Goal: Transaction & Acquisition: Purchase product/service

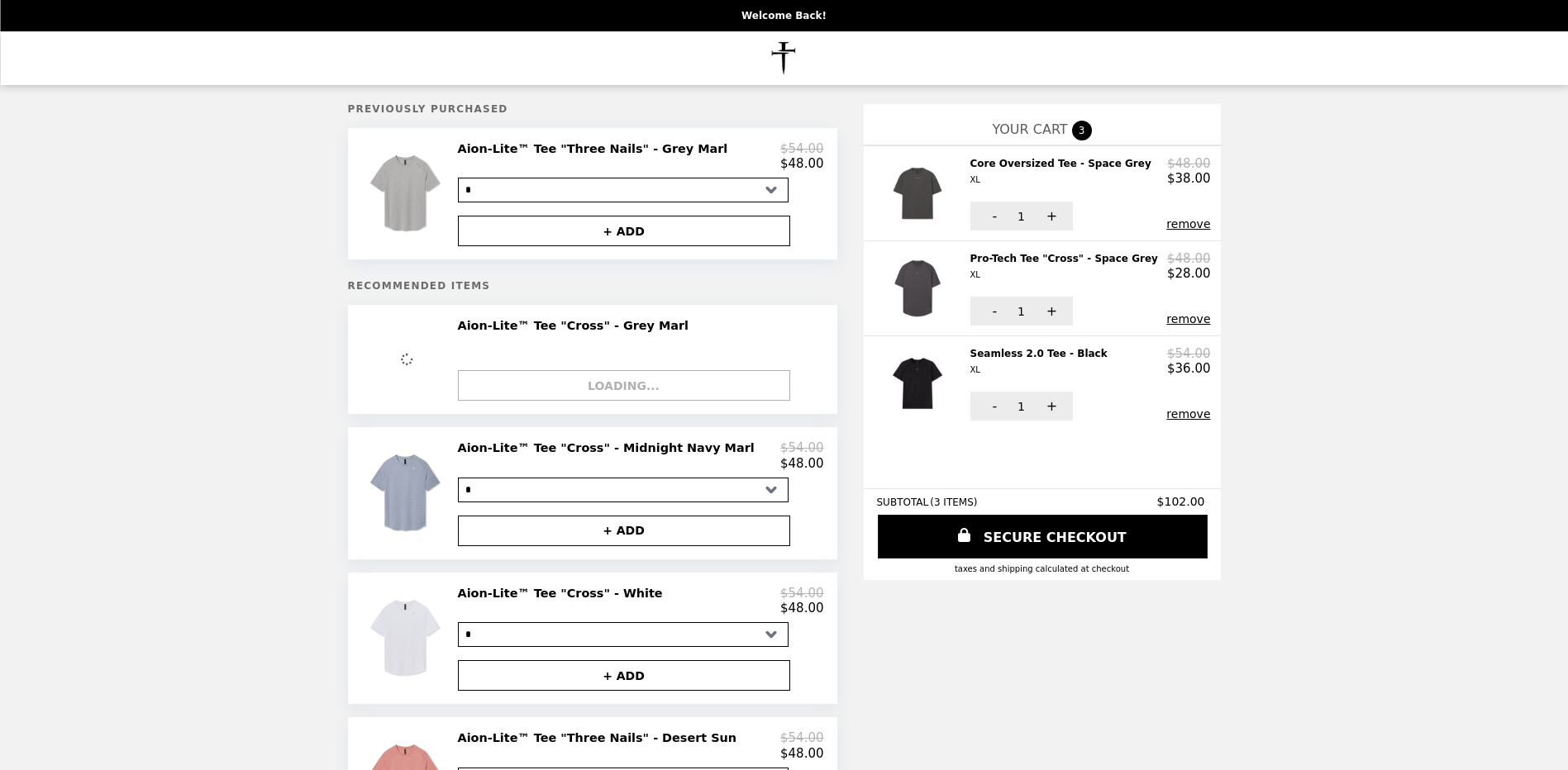
select select "*"
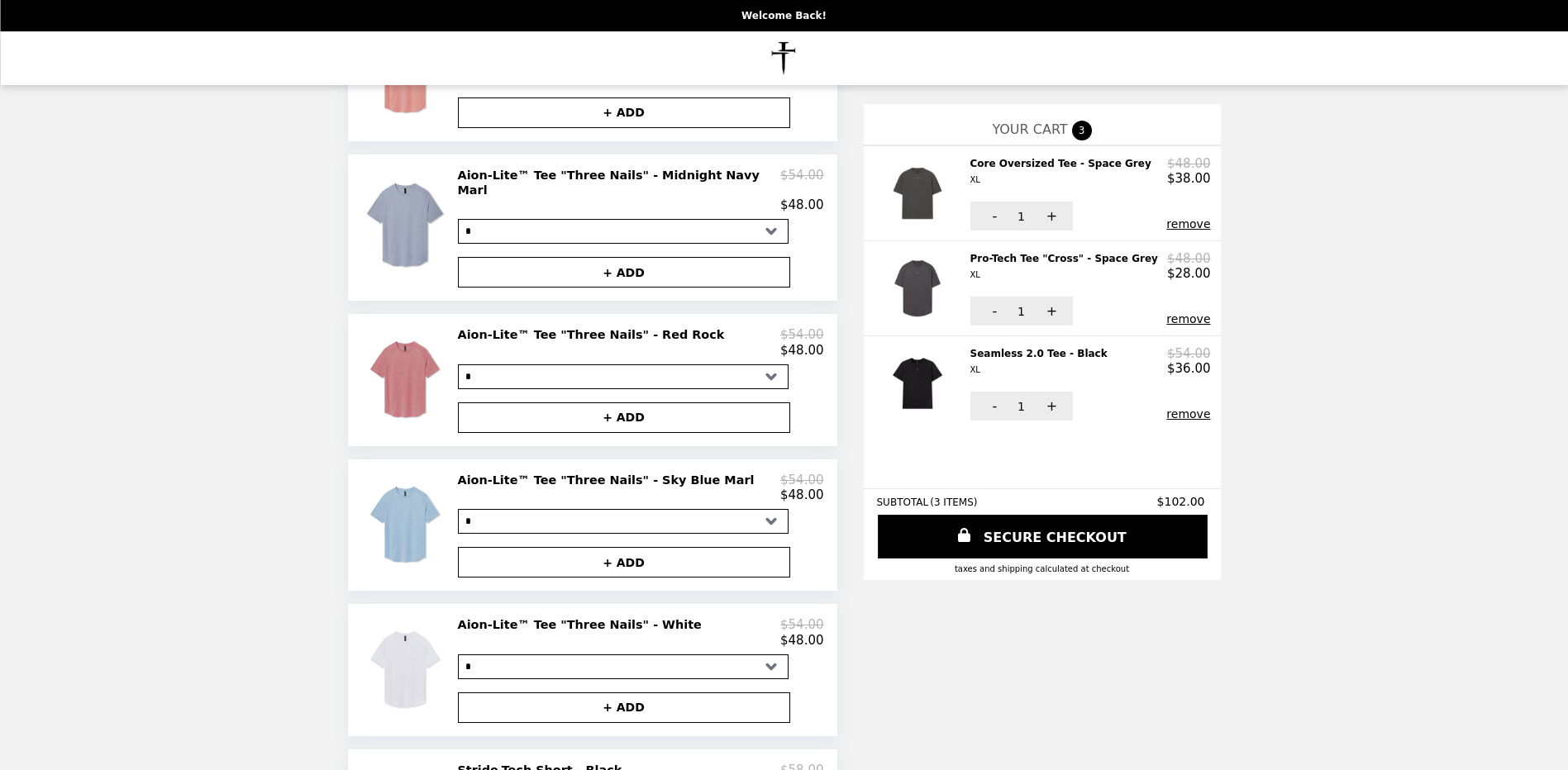
scroll to position [578, 0]
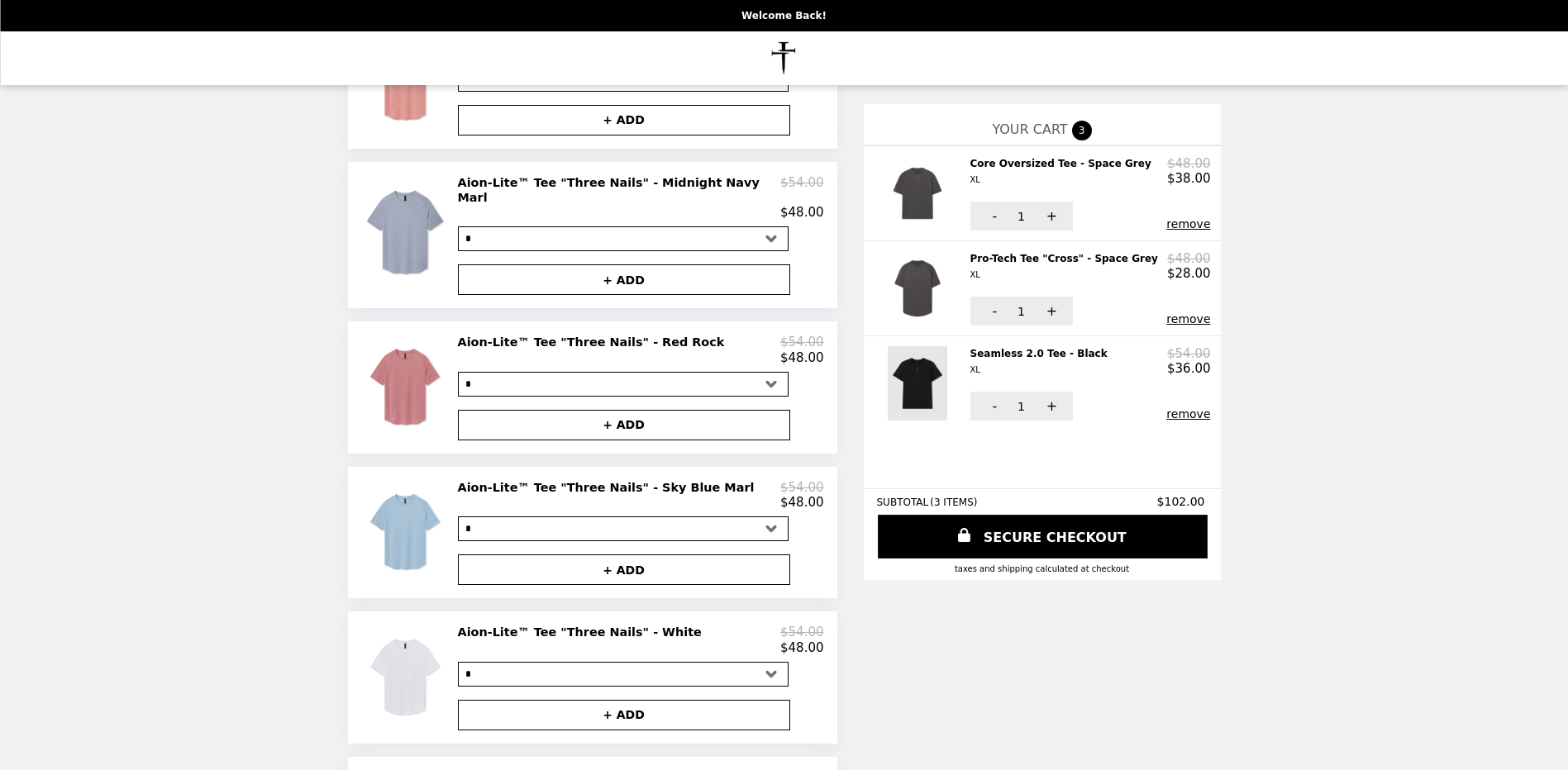
click at [896, 367] on img at bounding box center [919, 383] width 64 height 74
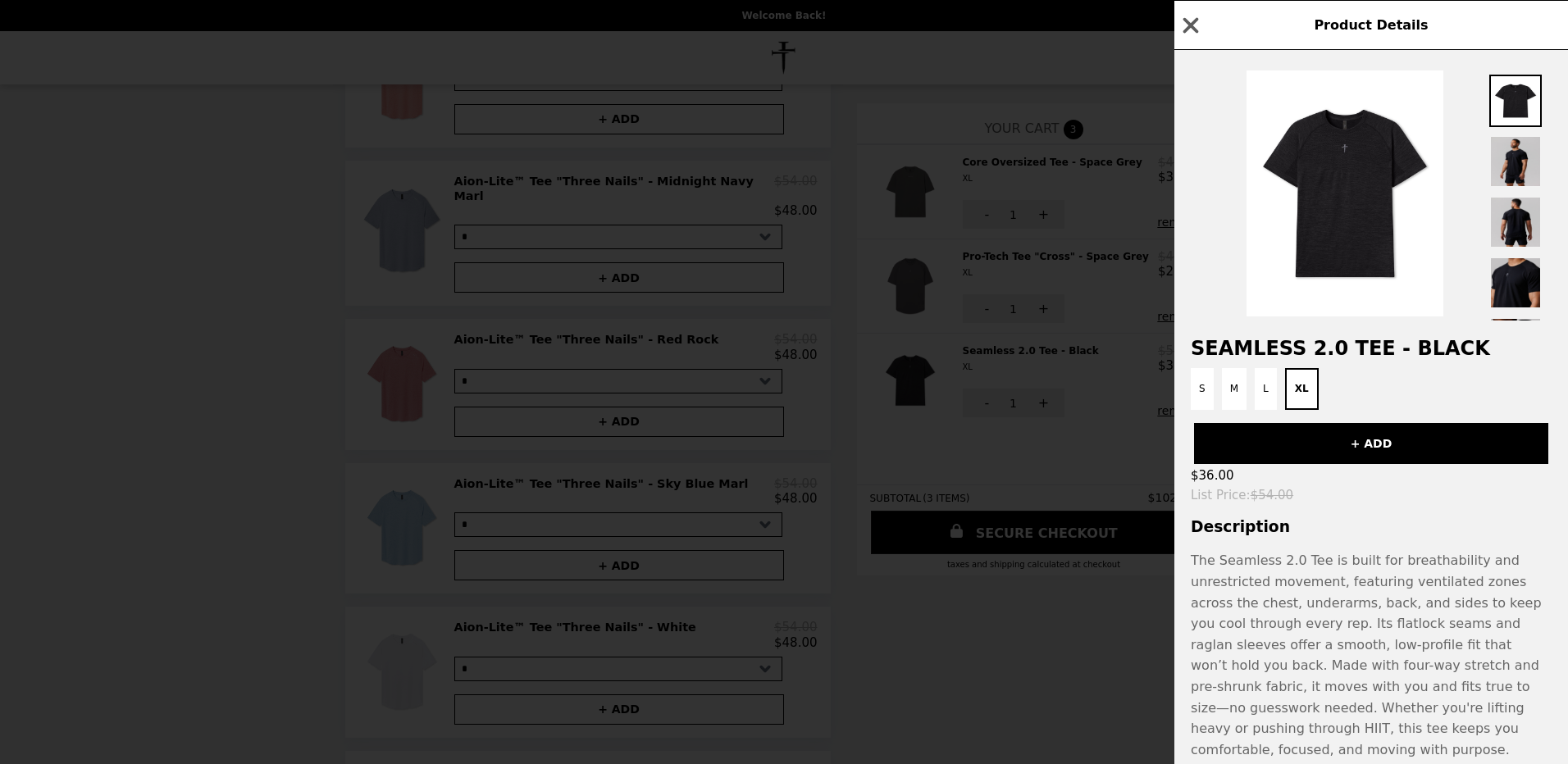
click at [904, 607] on div "Product Details Seamless 2.0 Tee - Black S M L XL + ADD $36.00 List Price : $54…" at bounding box center [784, 382] width 1568 height 764
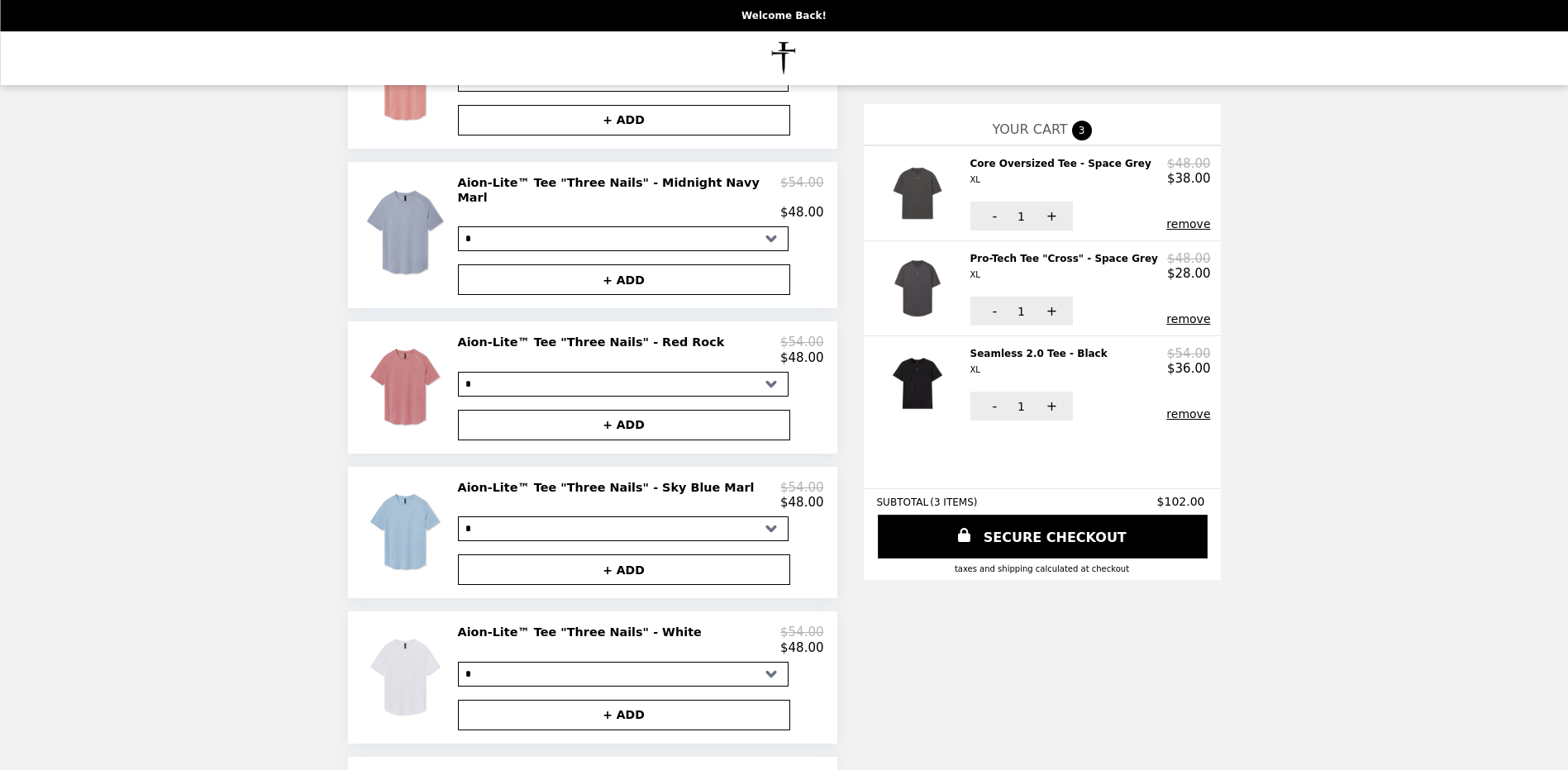
click at [1169, 407] on button "remove" at bounding box center [1188, 414] width 44 height 13
click at [895, 274] on img at bounding box center [919, 288] width 64 height 74
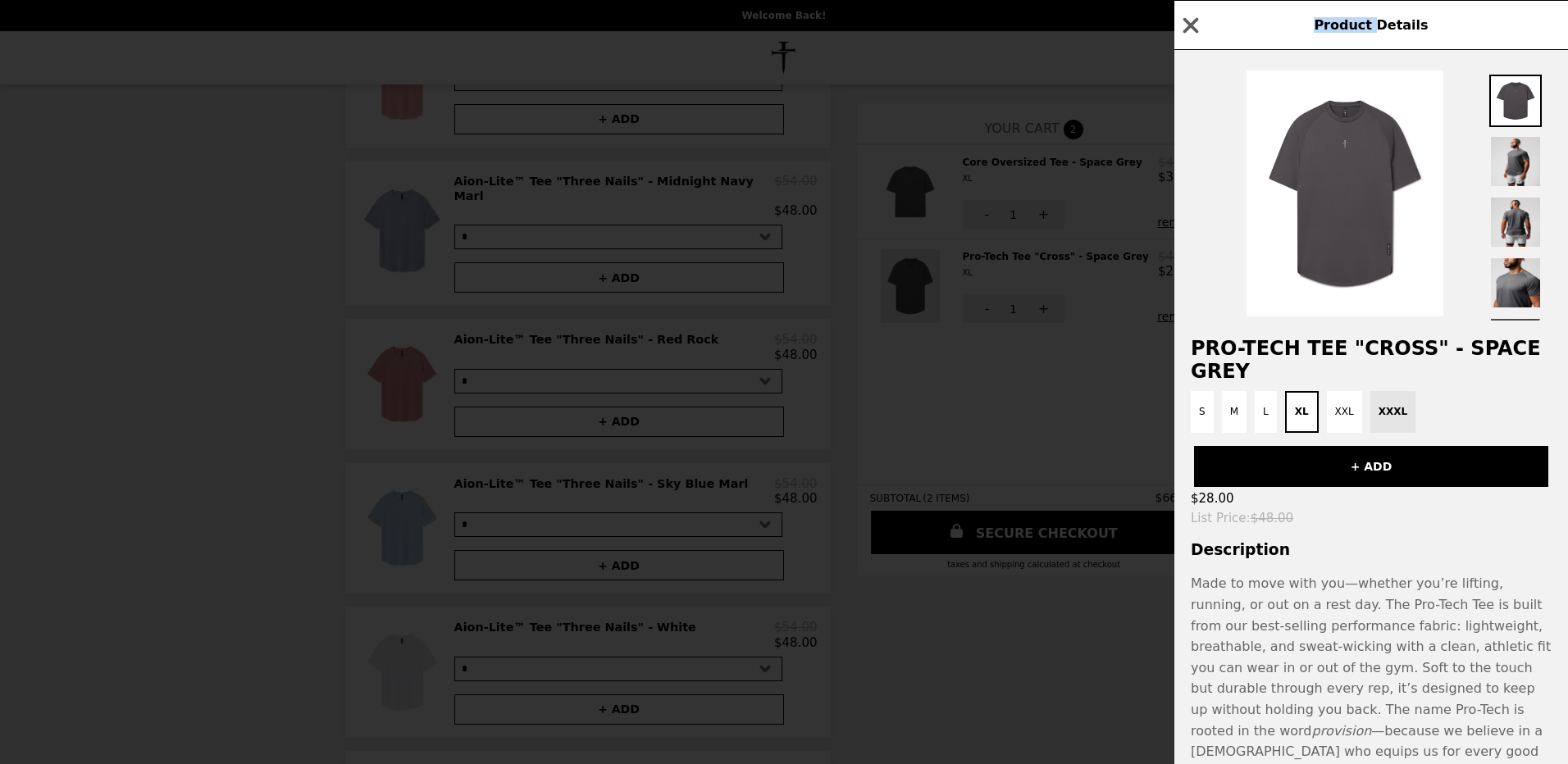
click at [887, 272] on div "Product Details Pro-Tech Tee "Cross" - Space Grey S M L XL XXL XXXL + ADD $28.0…" at bounding box center [784, 382] width 1568 height 764
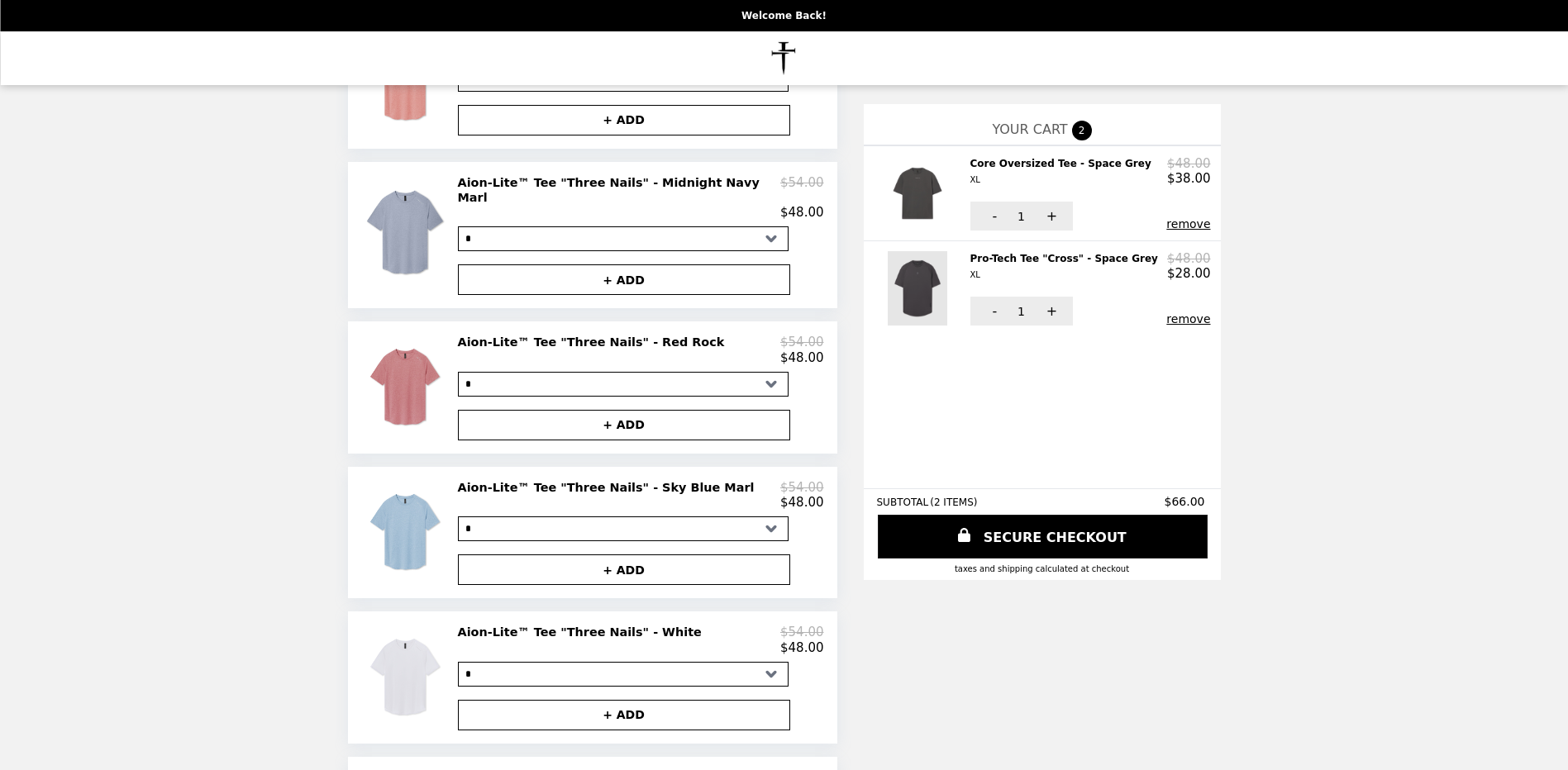
click at [895, 282] on img at bounding box center [919, 288] width 64 height 74
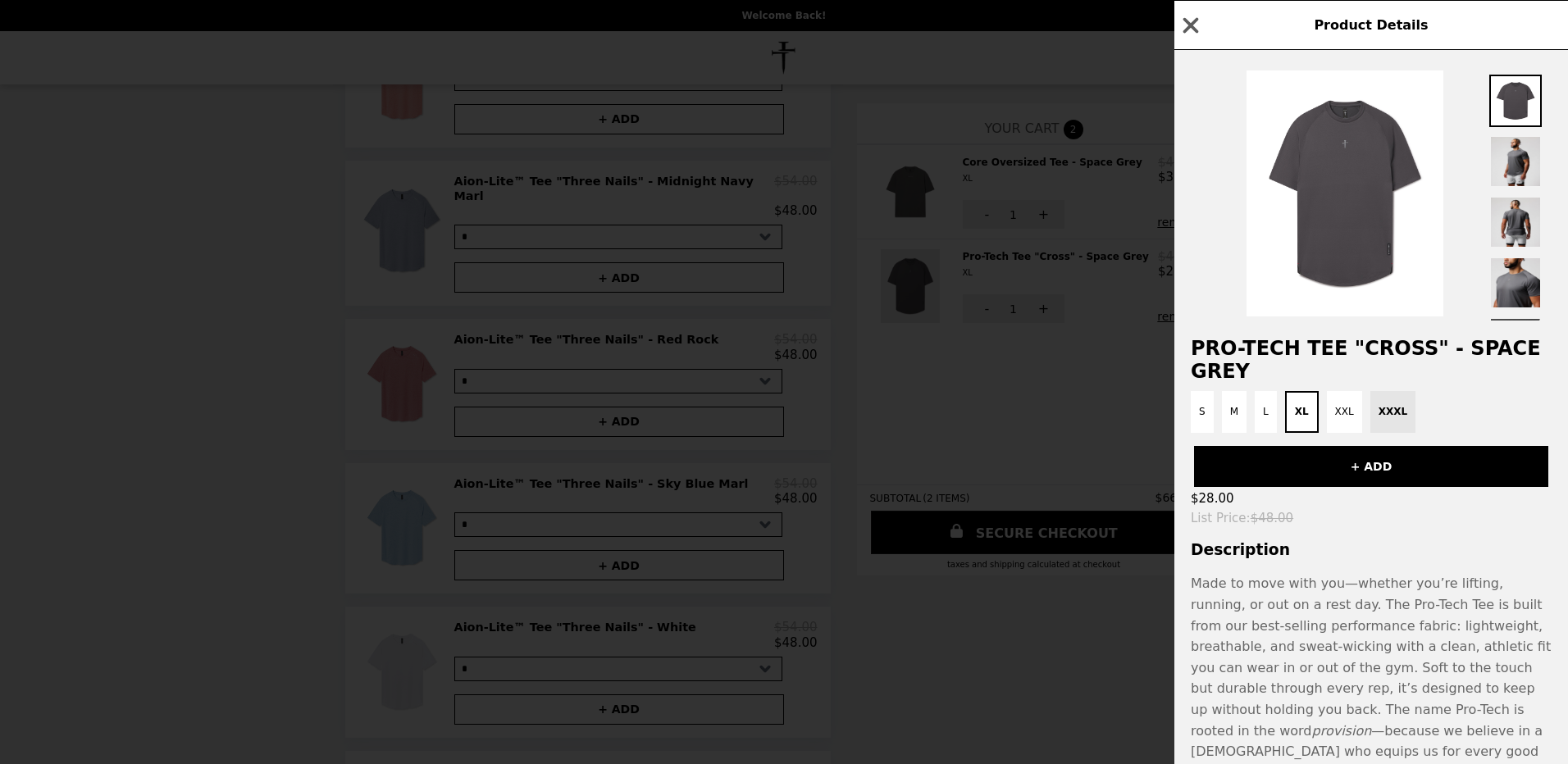
click at [888, 280] on div "Product Details Pro-Tech Tee "Cross" - Space Grey S M L XL XXL XXXL + ADD $28.0…" at bounding box center [784, 382] width 1568 height 764
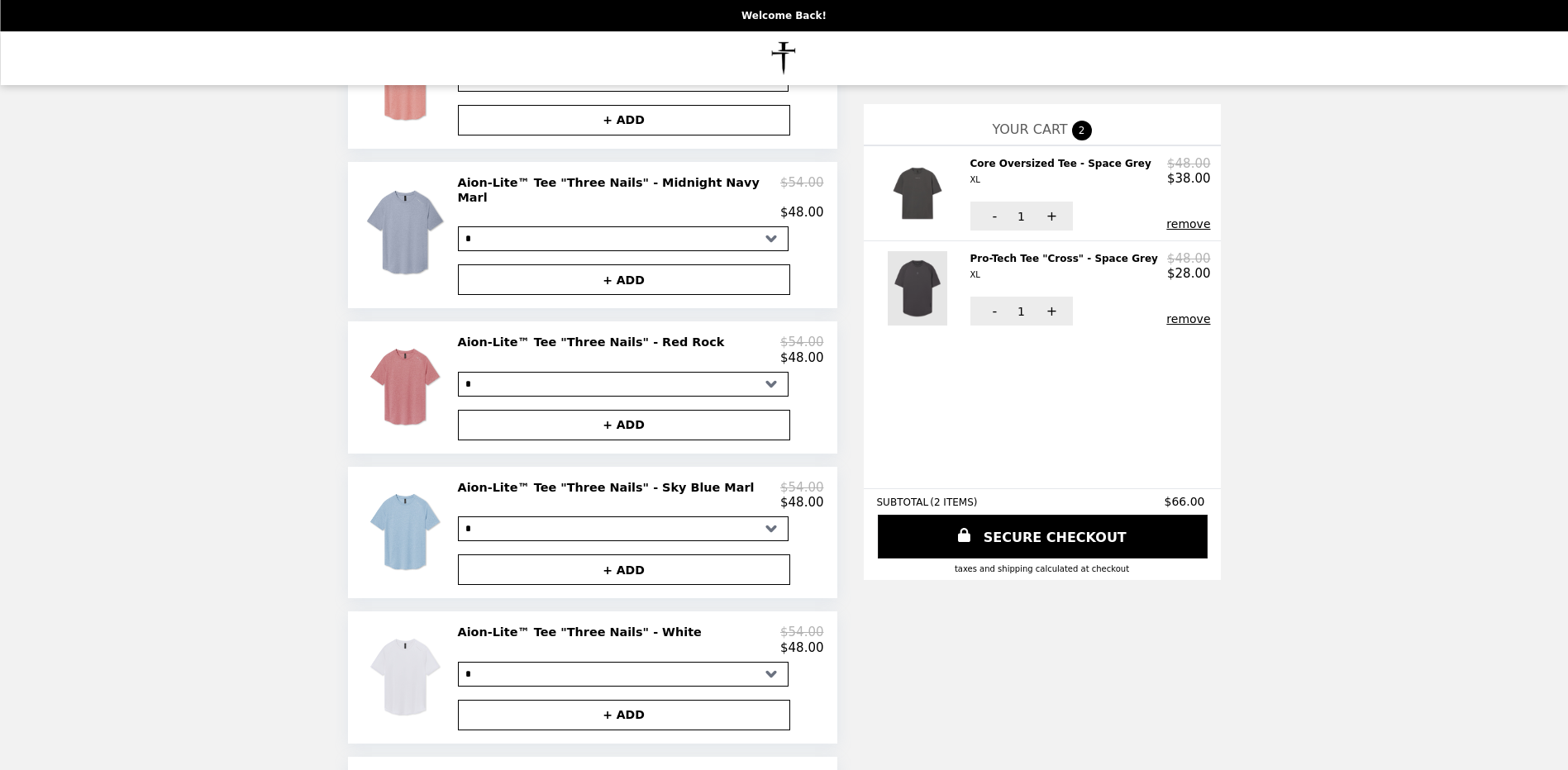
click at [893, 278] on img at bounding box center [919, 288] width 64 height 74
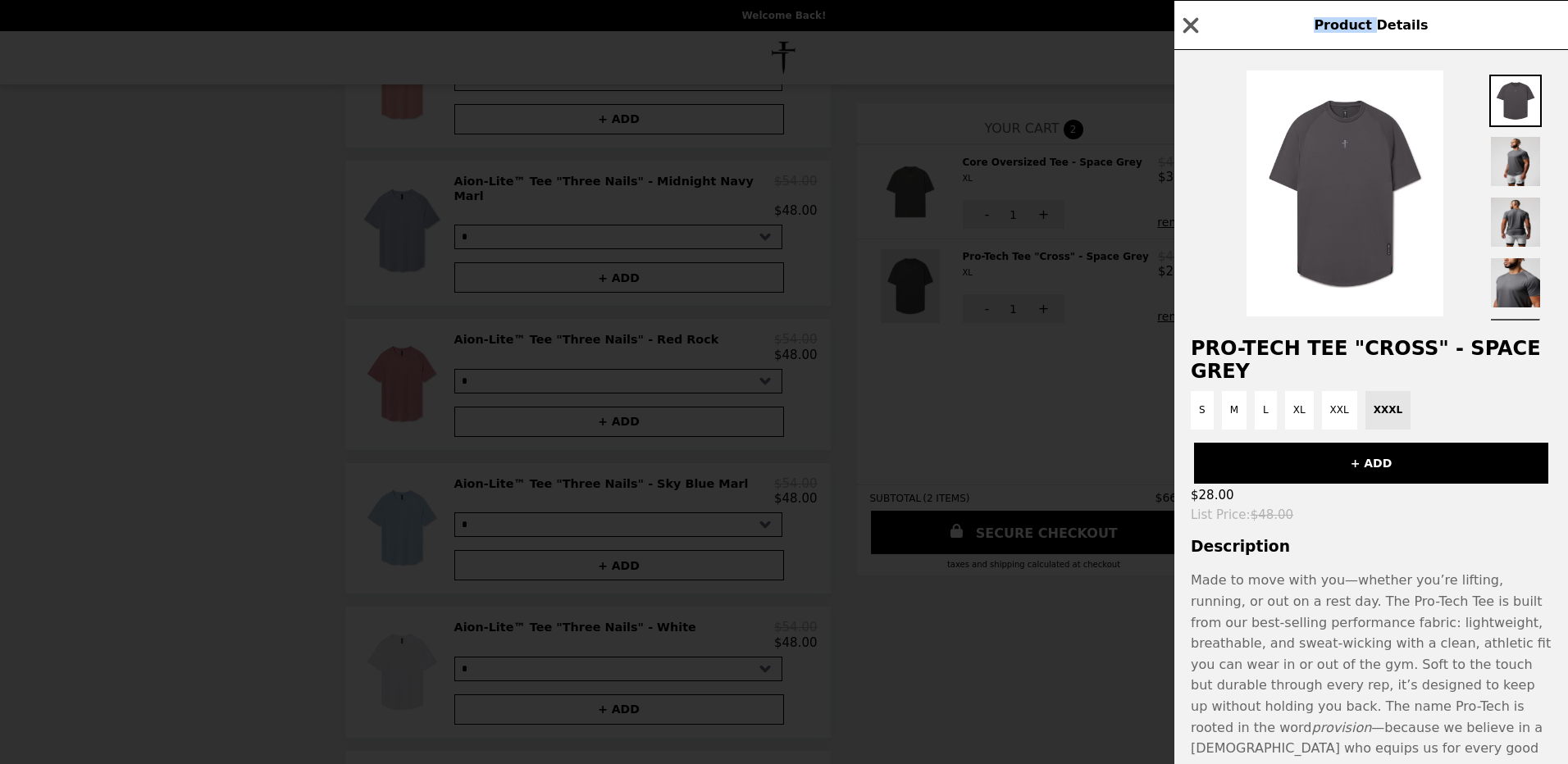
click at [886, 275] on div "Product Details Pro-Tech Tee "Cross" - Space Grey S M L XL XXL XXXL + ADD $28.0…" at bounding box center [784, 382] width 1568 height 764
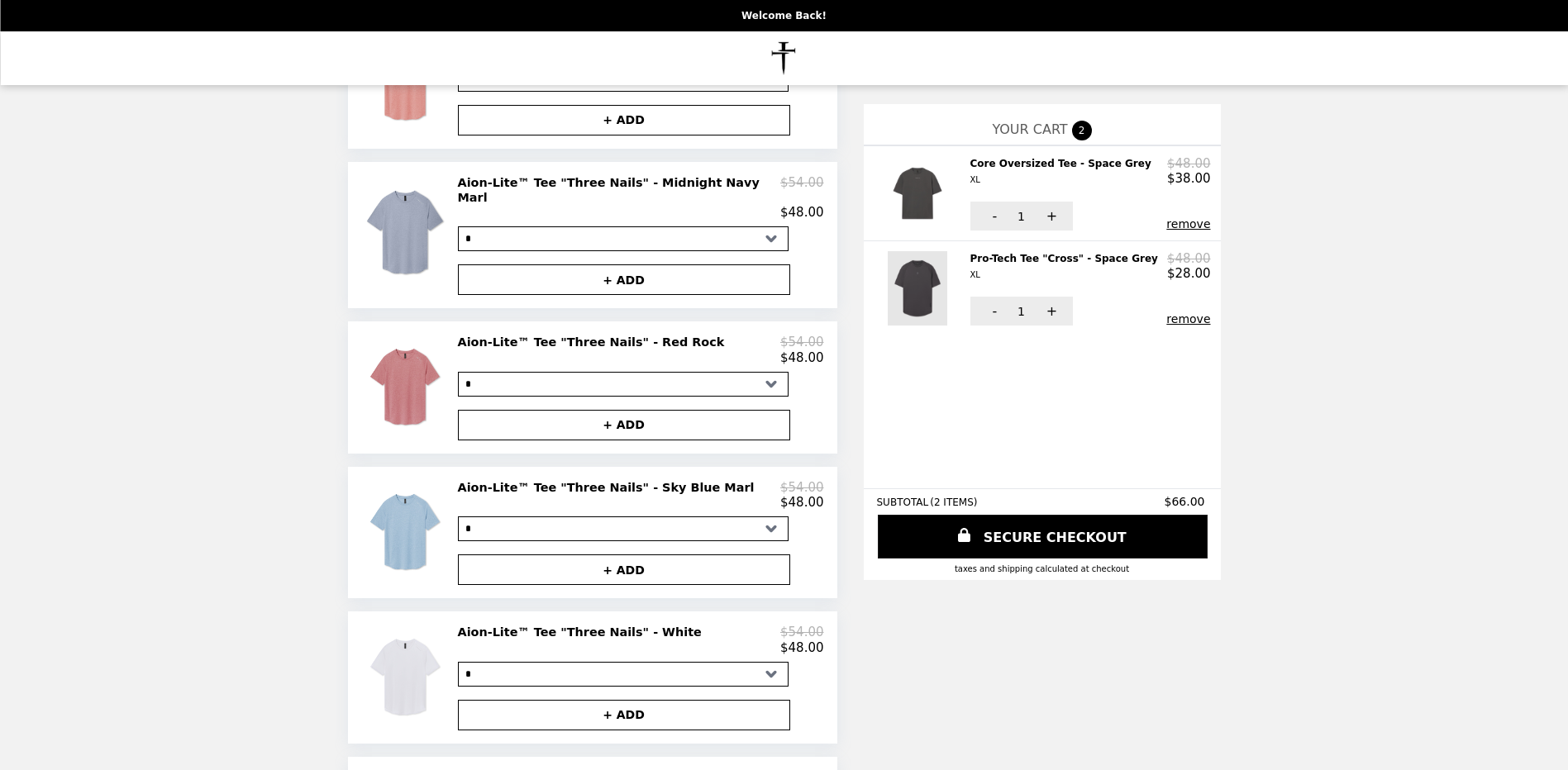
click at [893, 278] on img at bounding box center [919, 288] width 64 height 74
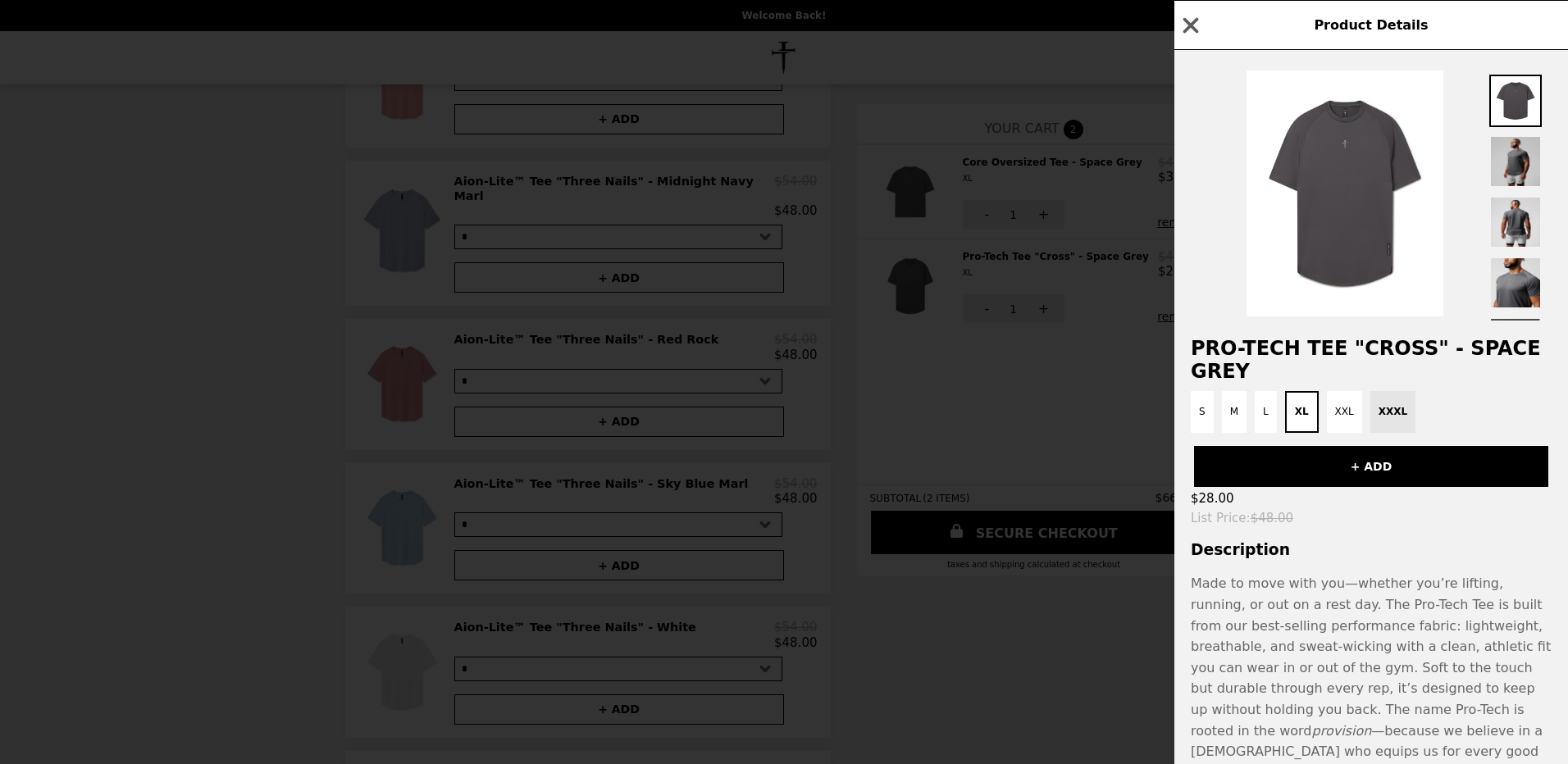
click at [1511, 154] on img at bounding box center [1515, 161] width 52 height 52
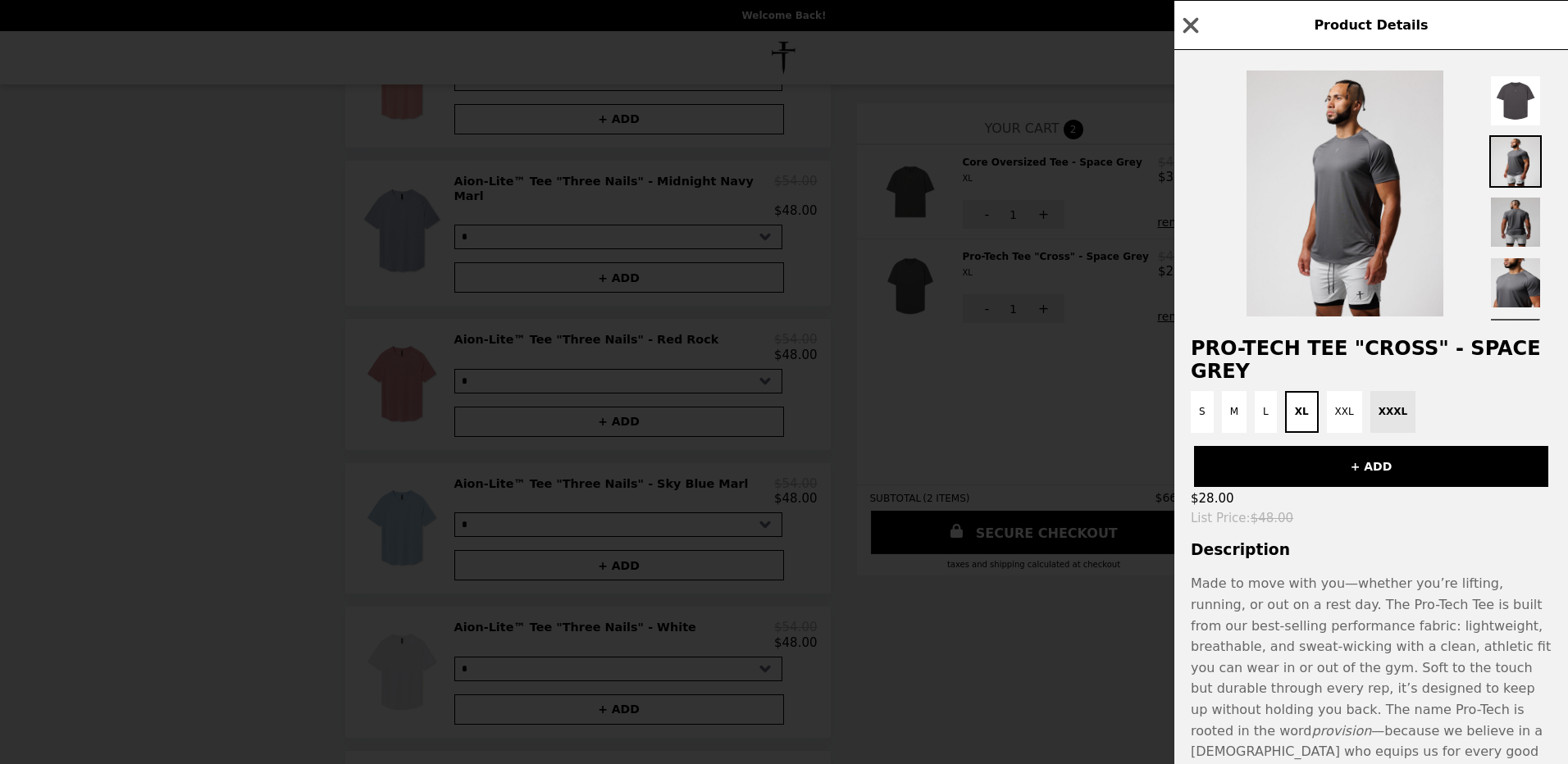
click at [1521, 219] on img at bounding box center [1515, 222] width 52 height 52
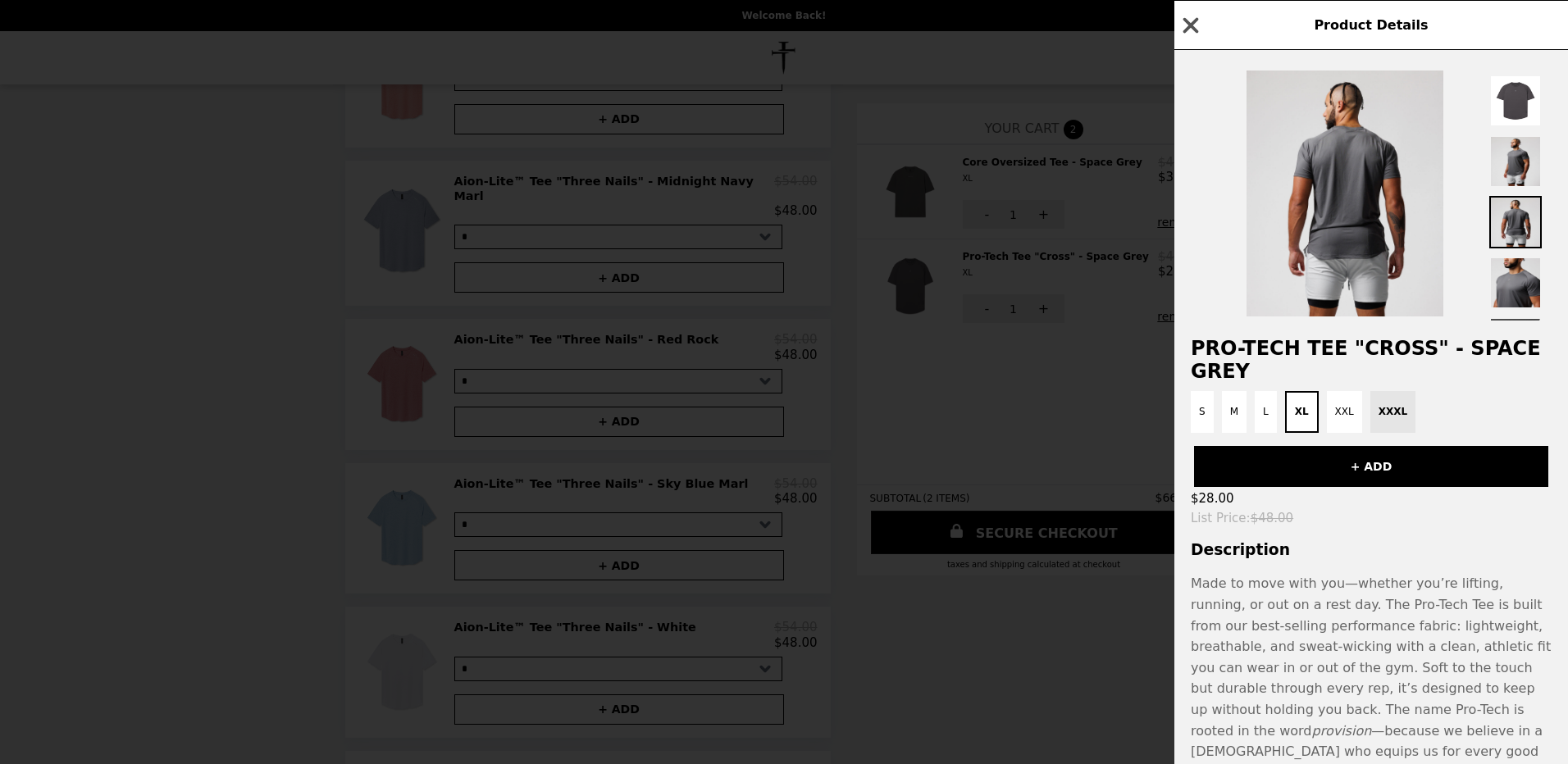
click at [1189, 16] on icon "button" at bounding box center [1191, 26] width 25 height 25
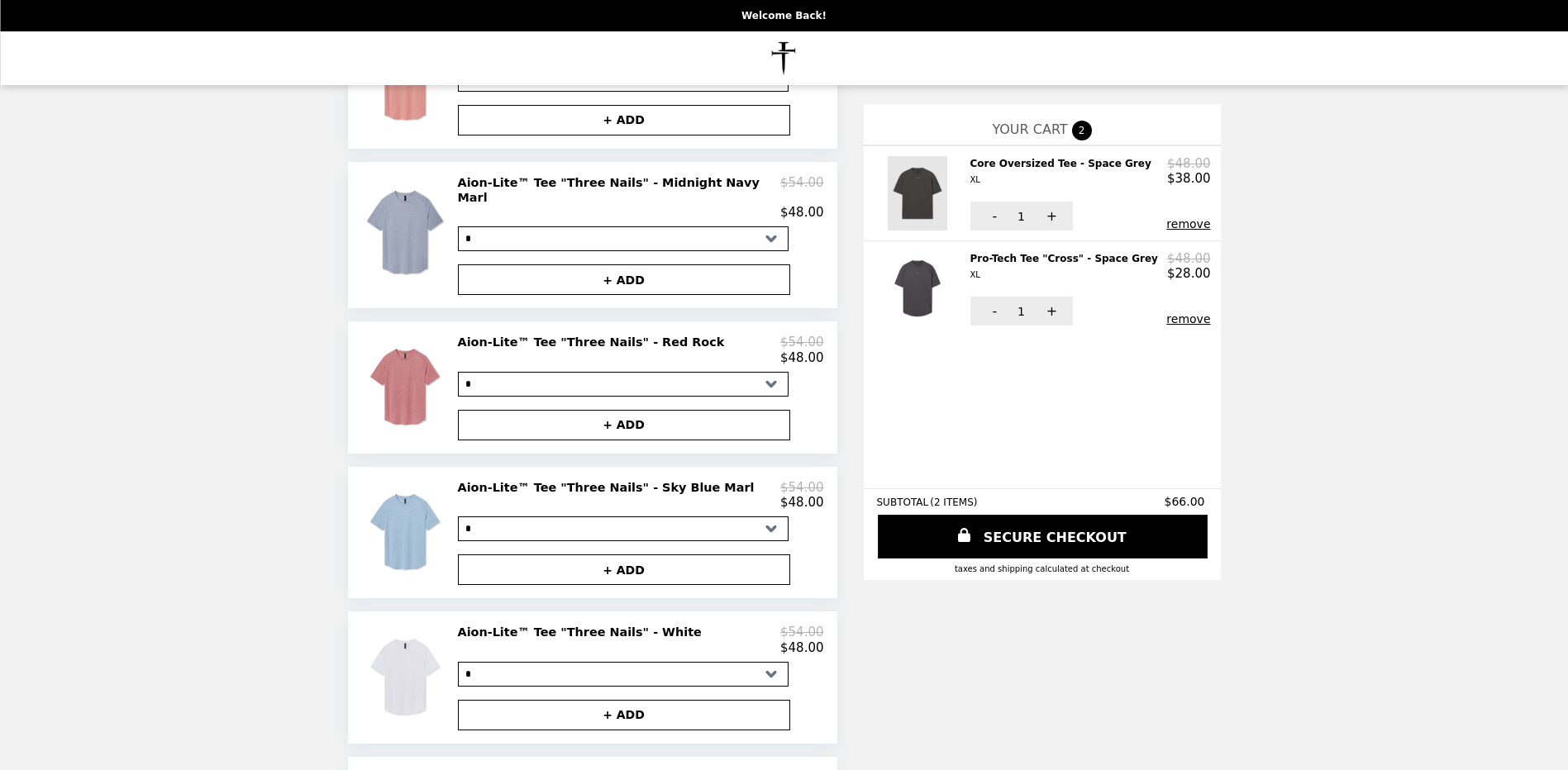
click at [887, 175] on img at bounding box center [919, 192] width 64 height 74
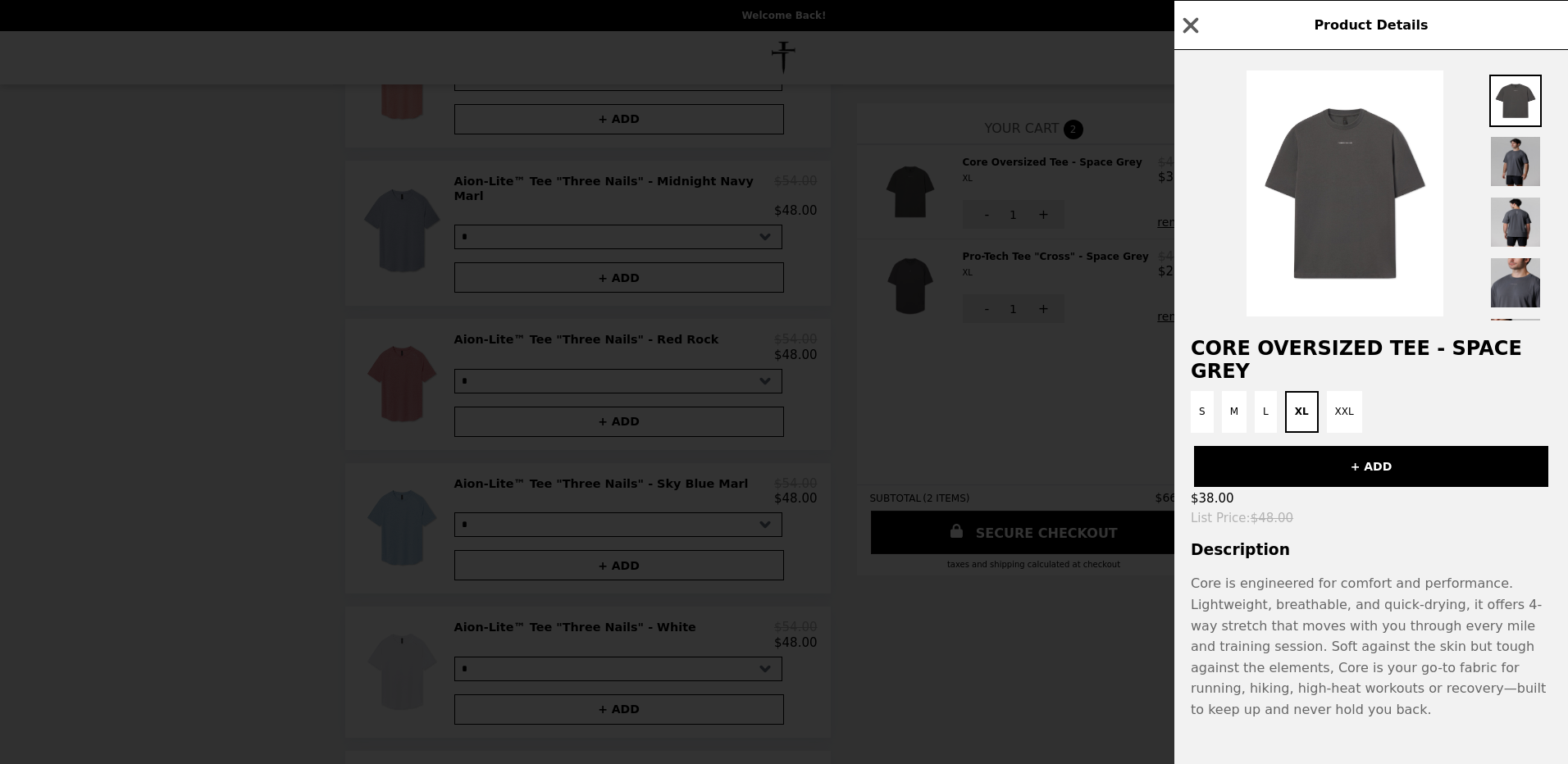
click at [1517, 168] on img at bounding box center [1515, 161] width 52 height 52
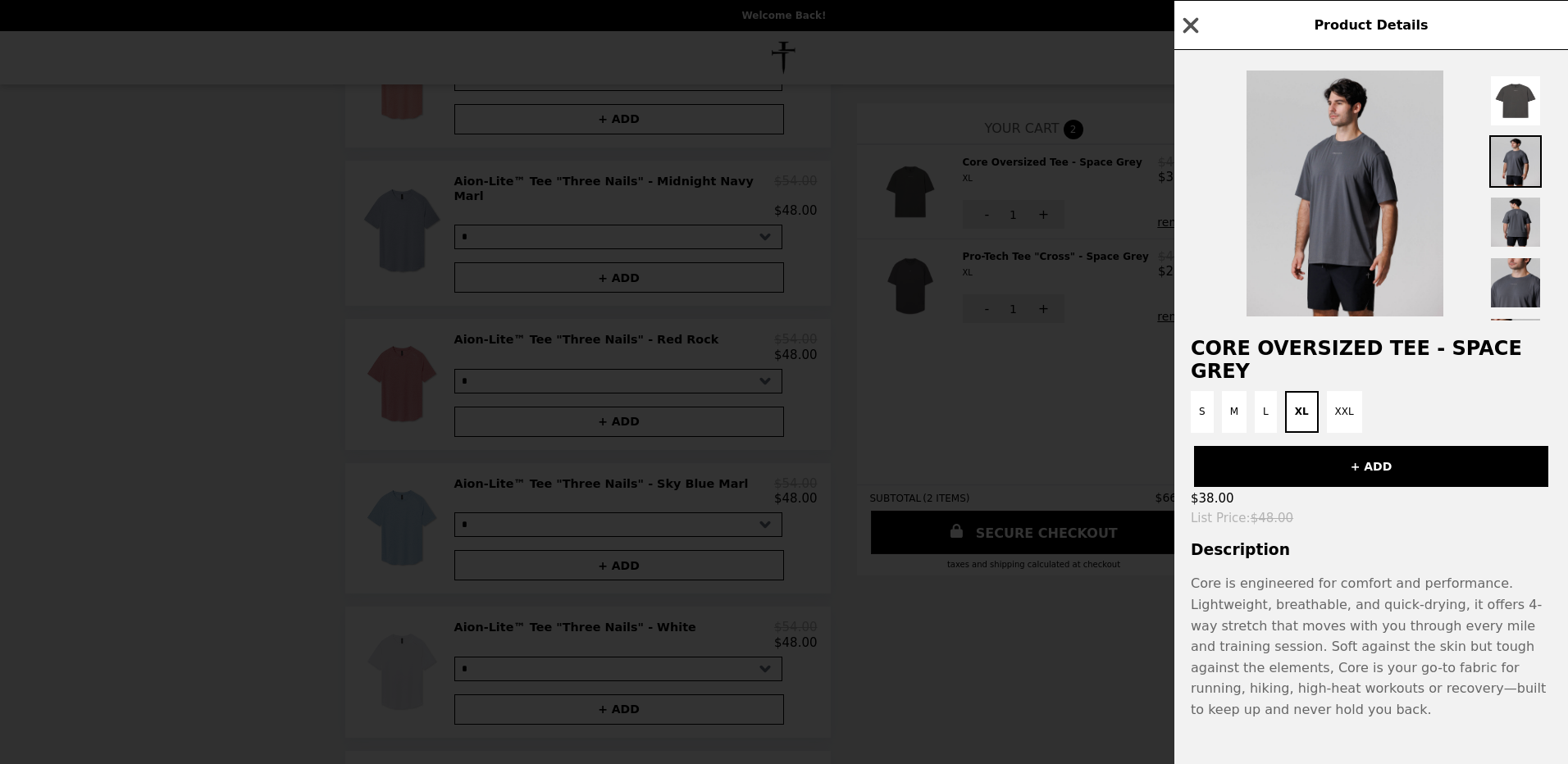
click at [1187, 32] on icon "button" at bounding box center [1191, 25] width 16 height 16
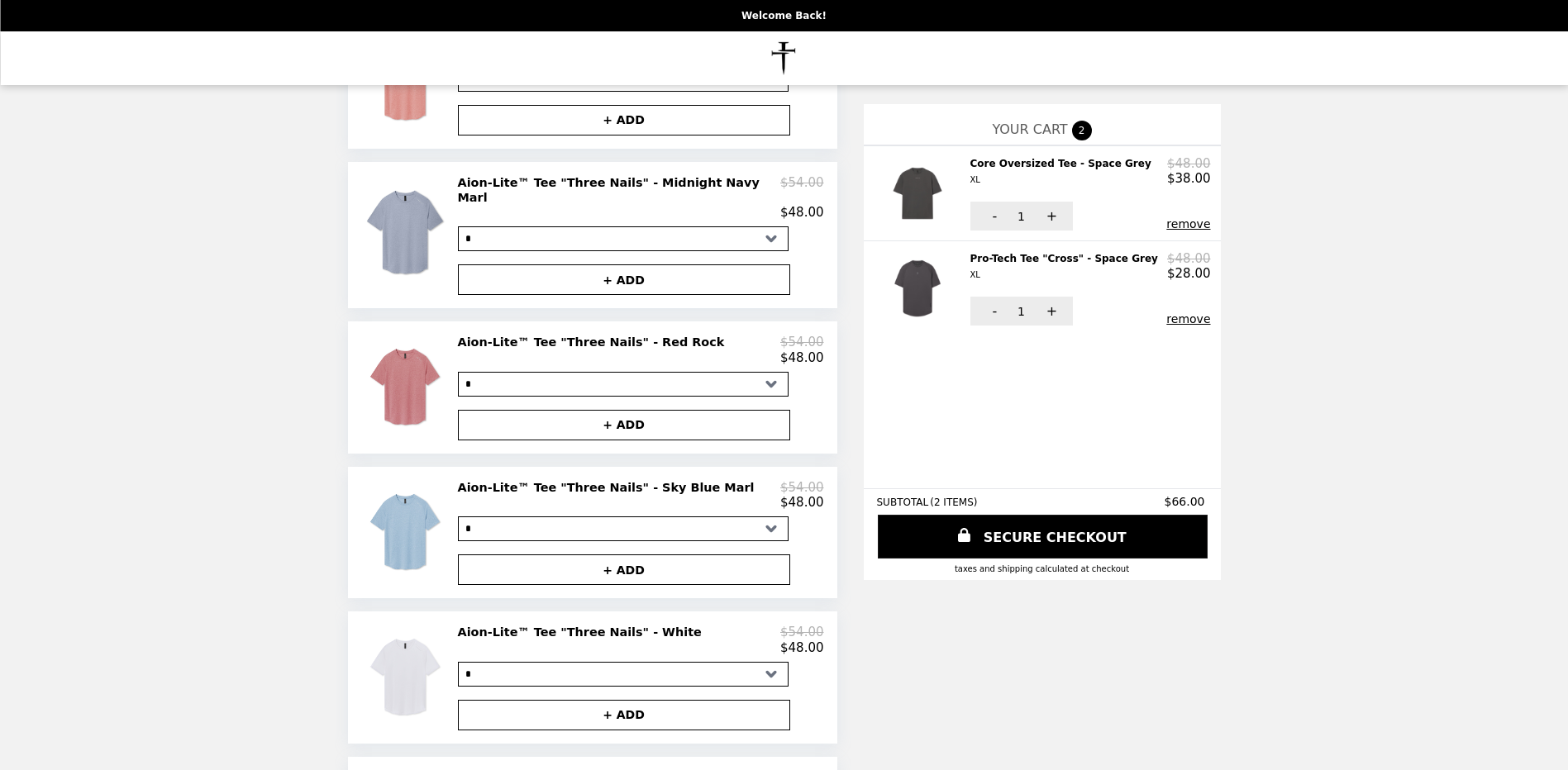
click at [780, 235] on select "* * * ** ***" at bounding box center [622, 239] width 330 height 25
select select "**"
click at [483, 230] on select "* * * ** ***" at bounding box center [622, 239] width 330 height 25
click at [434, 224] on img at bounding box center [407, 233] width 97 height 116
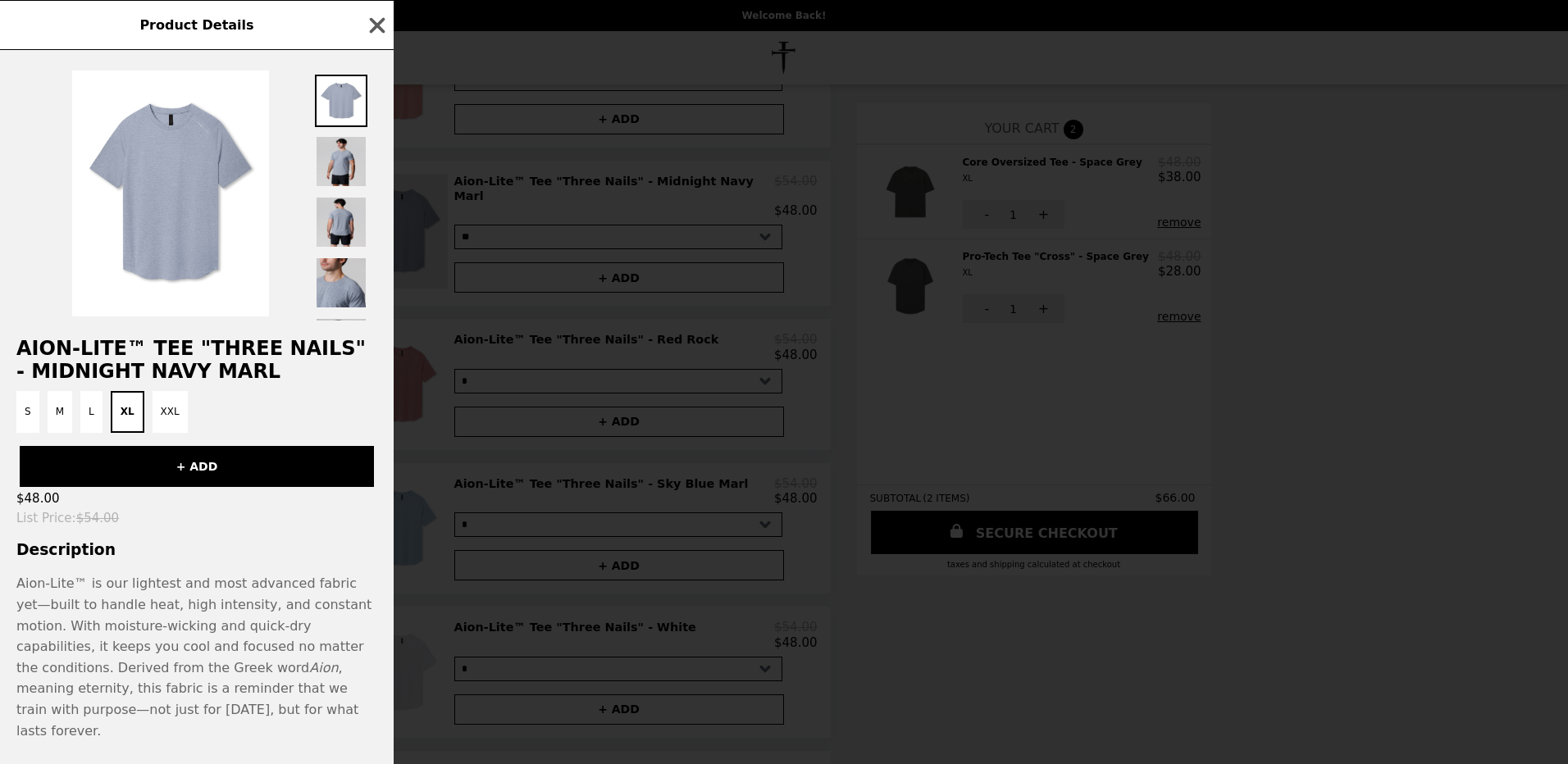
click at [431, 222] on div "Product Details Aion-Lite™ Tee "Three Nails" - Midnight Navy Marl S M L XL XXL …" at bounding box center [784, 382] width 1568 height 764
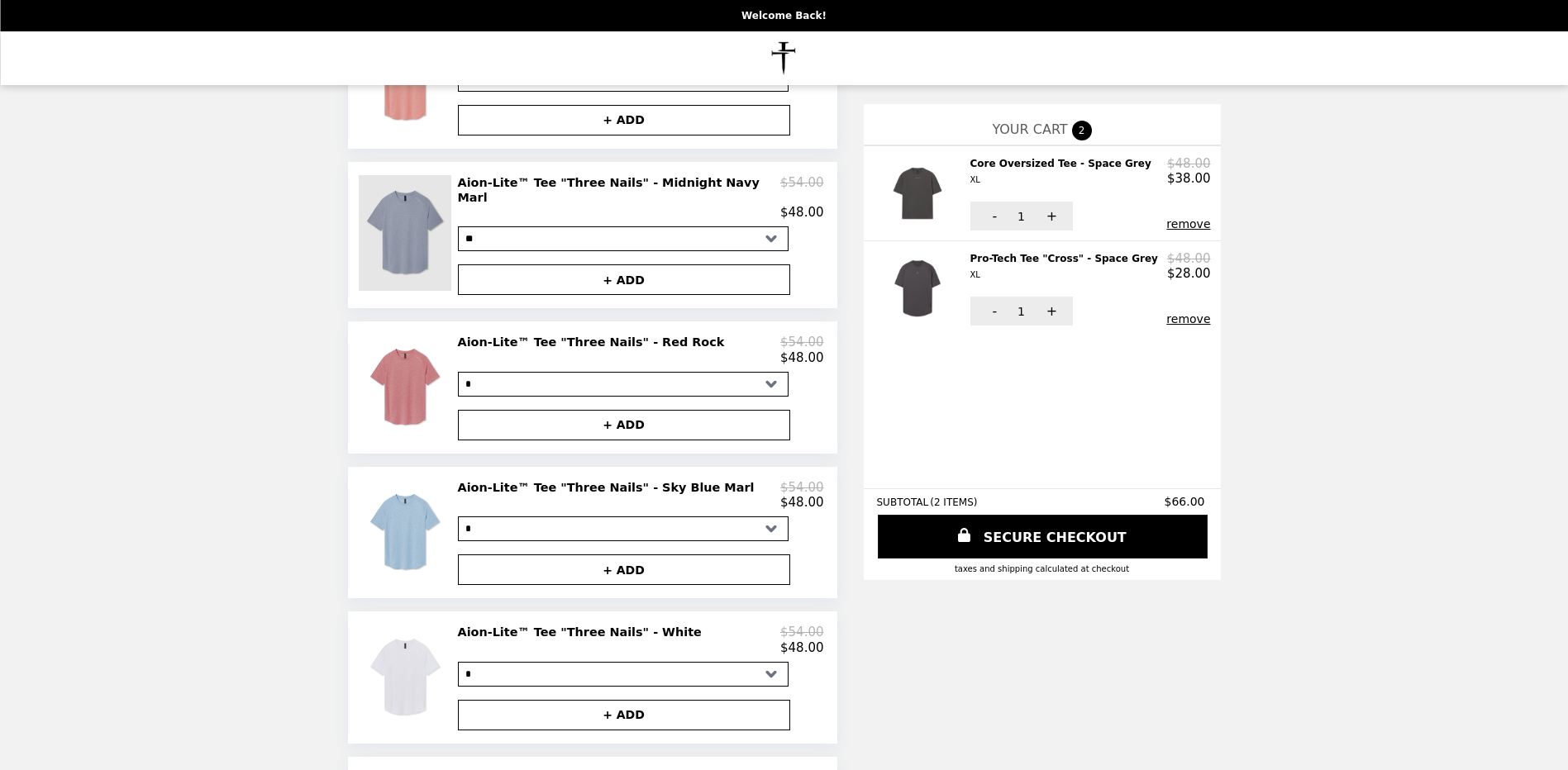
click at [439, 225] on img at bounding box center [407, 233] width 97 height 116
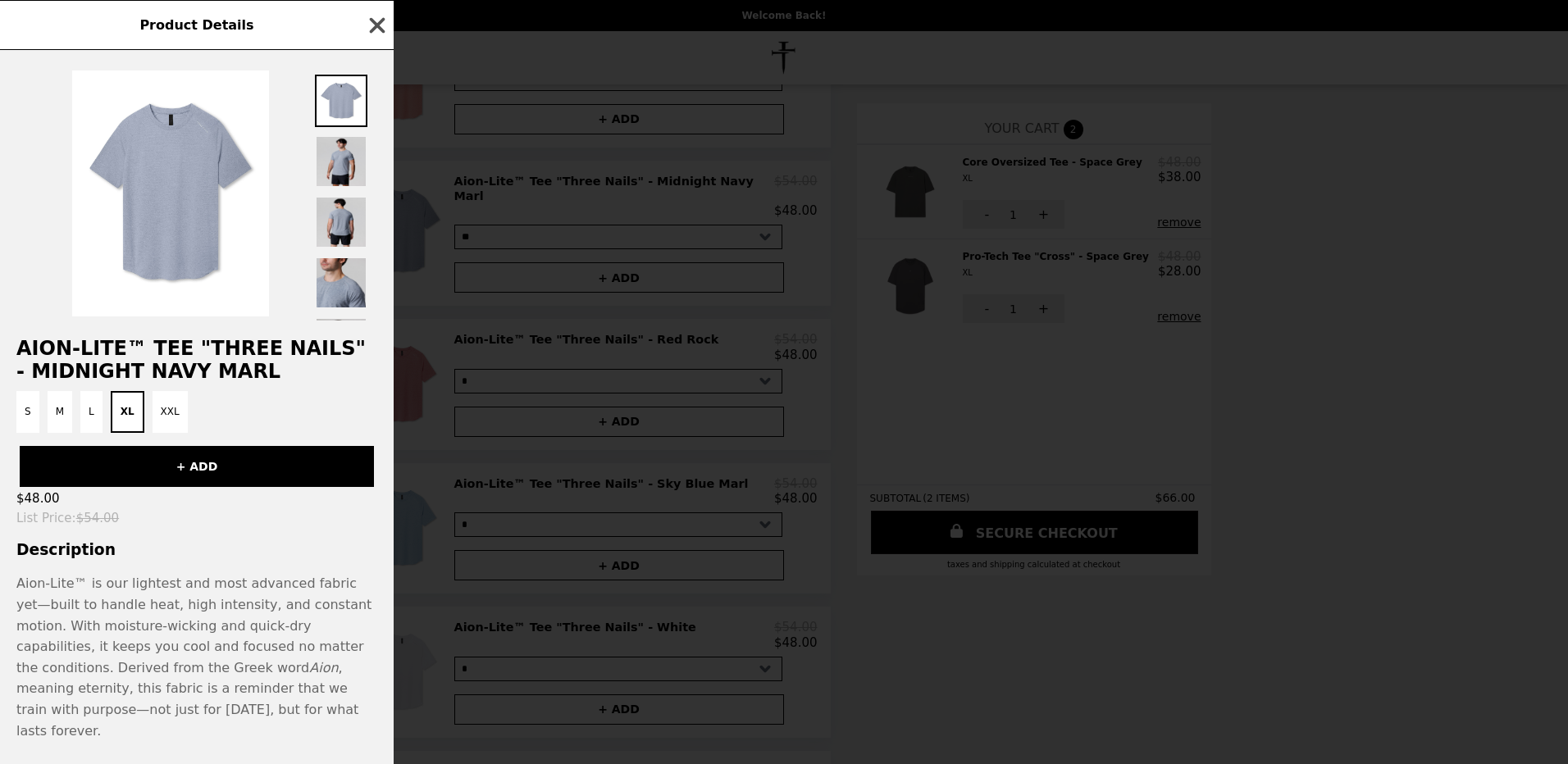
click at [370, 19] on icon "button" at bounding box center [378, 25] width 16 height 16
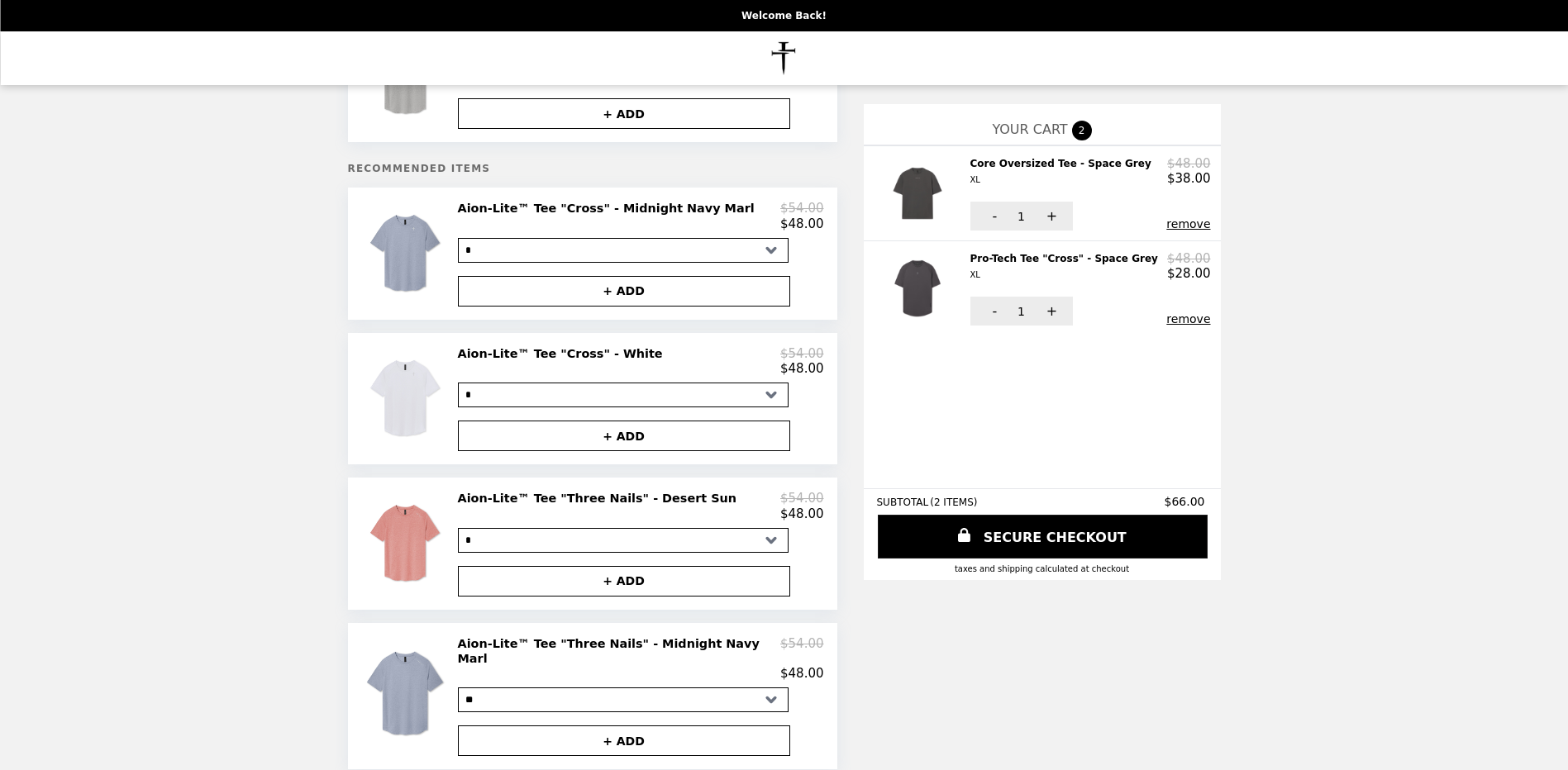
scroll to position [0, 0]
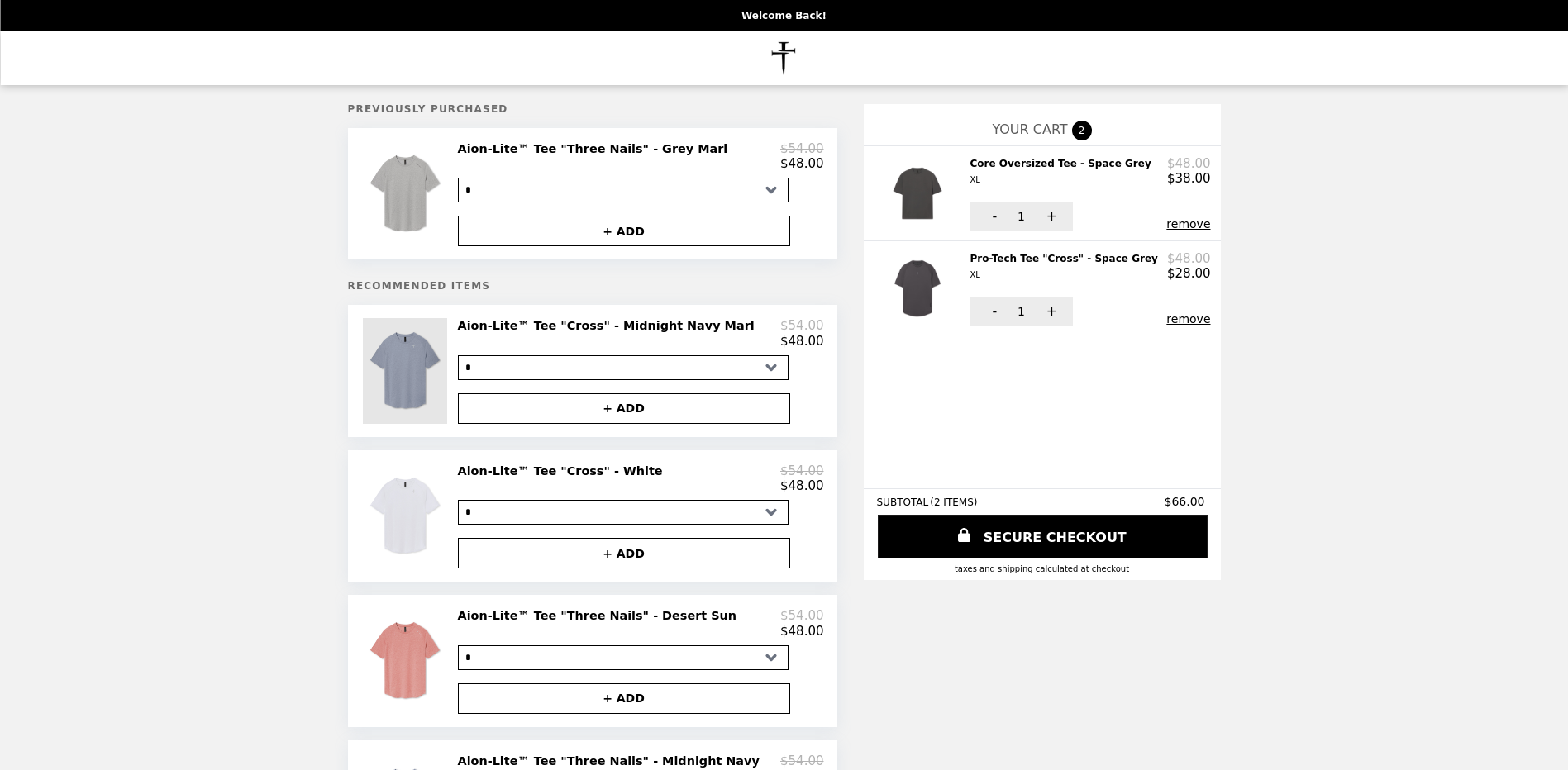
click at [440, 349] on img at bounding box center [407, 370] width 89 height 105
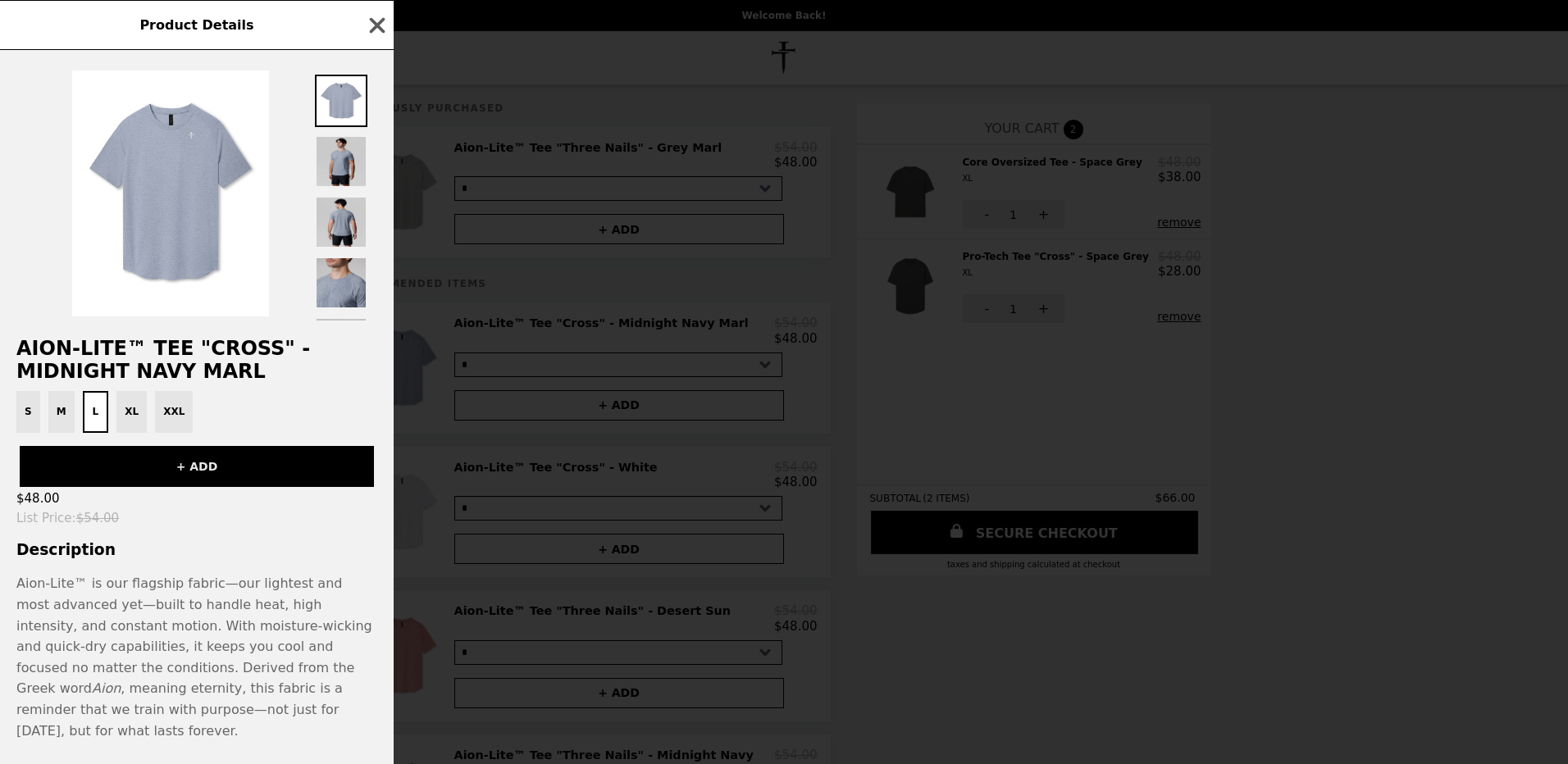
click at [191, 468] on button "+ ADD" at bounding box center [196, 466] width 354 height 41
click at [124, 410] on div "S M L XL XXL" at bounding box center [196, 411] width 374 height 42
drag, startPoint x: 124, startPoint y: 410, endPoint x: 204, endPoint y: 469, distance: 99.4
click at [204, 469] on button "+ ADD" at bounding box center [196, 466] width 354 height 41
click at [92, 411] on button "L" at bounding box center [96, 411] width 27 height 42
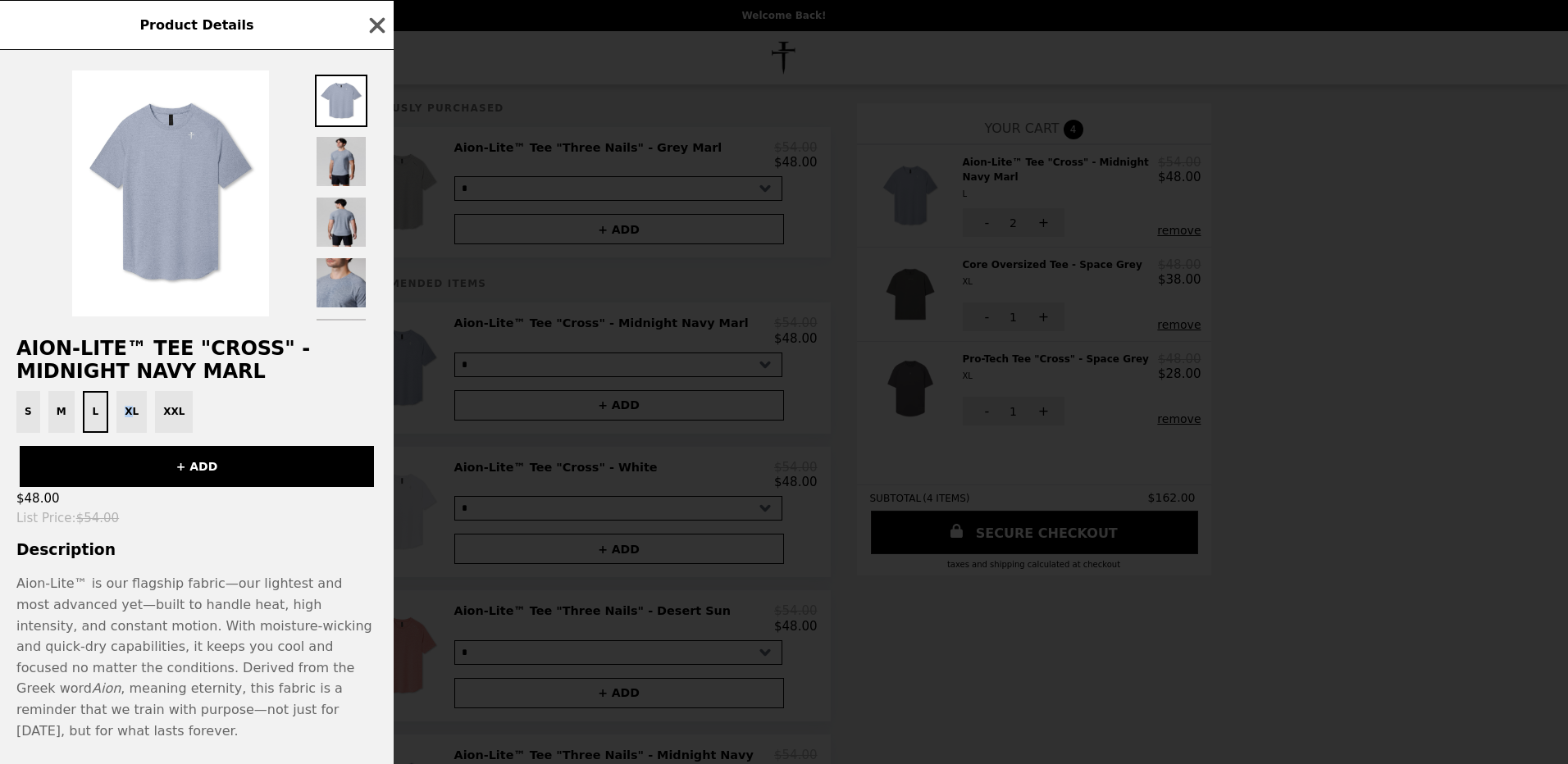
click at [91, 418] on button "L" at bounding box center [96, 411] width 27 height 42
drag, startPoint x: 101, startPoint y: 409, endPoint x: 155, endPoint y: 422, distance: 55.5
click at [102, 409] on button "L" at bounding box center [96, 411] width 27 height 42
click at [133, 410] on div "S M L XL XXL" at bounding box center [196, 411] width 374 height 42
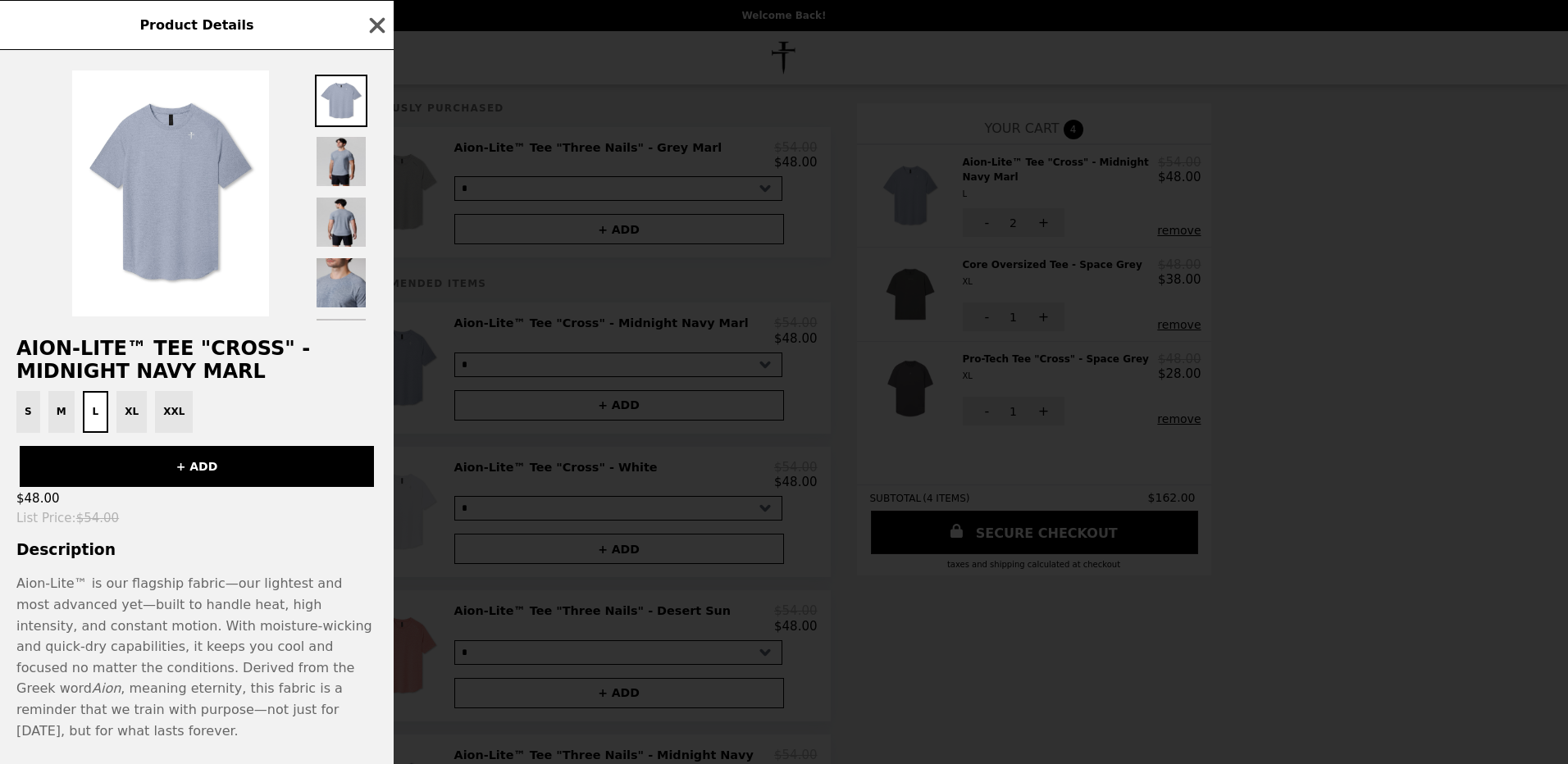
click at [128, 413] on div "S M L XL XXL" at bounding box center [196, 411] width 374 height 42
click at [378, 16] on icon "button" at bounding box center [378, 26] width 25 height 25
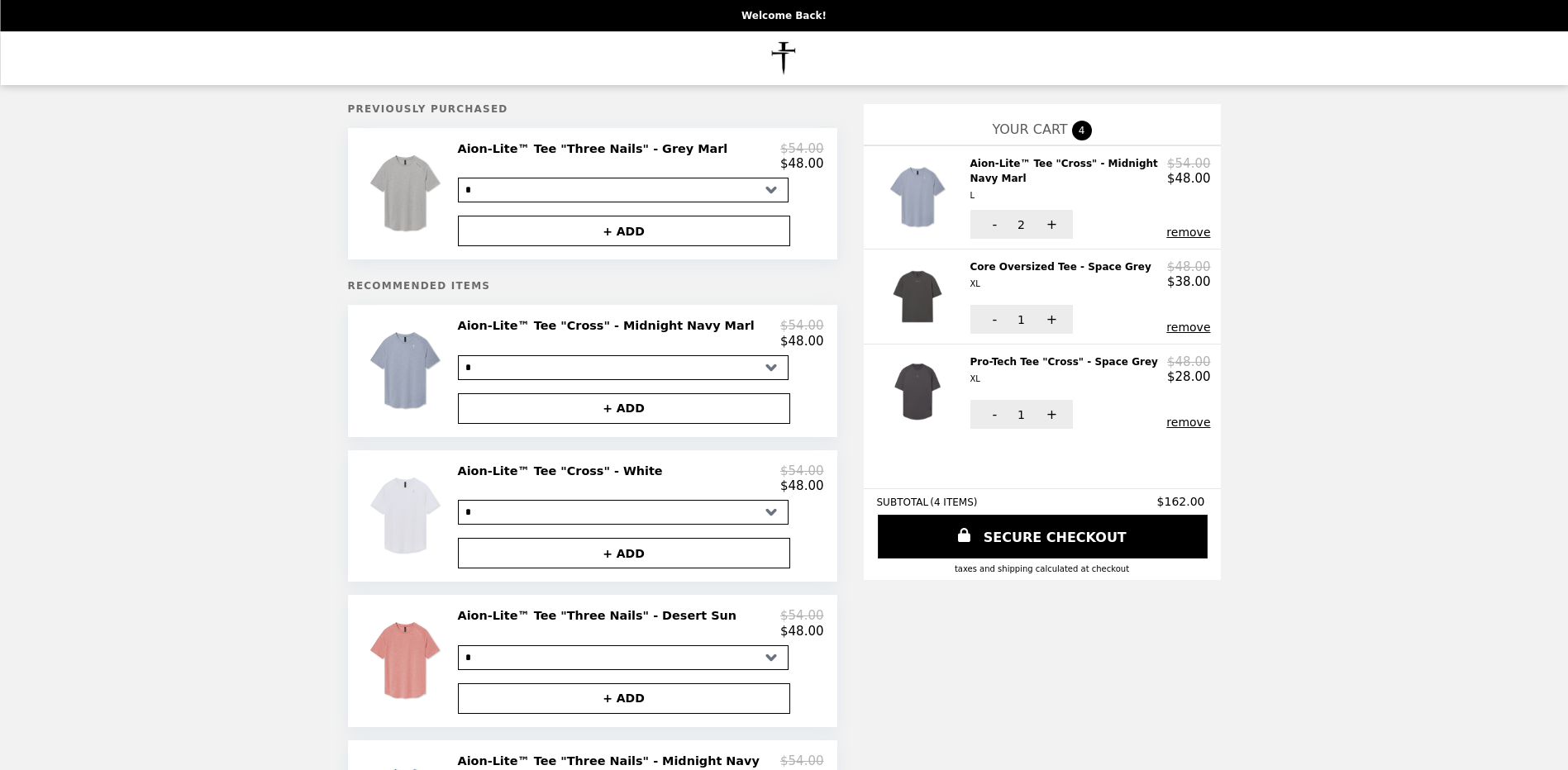
click at [1167, 227] on button "remove" at bounding box center [1188, 232] width 44 height 13
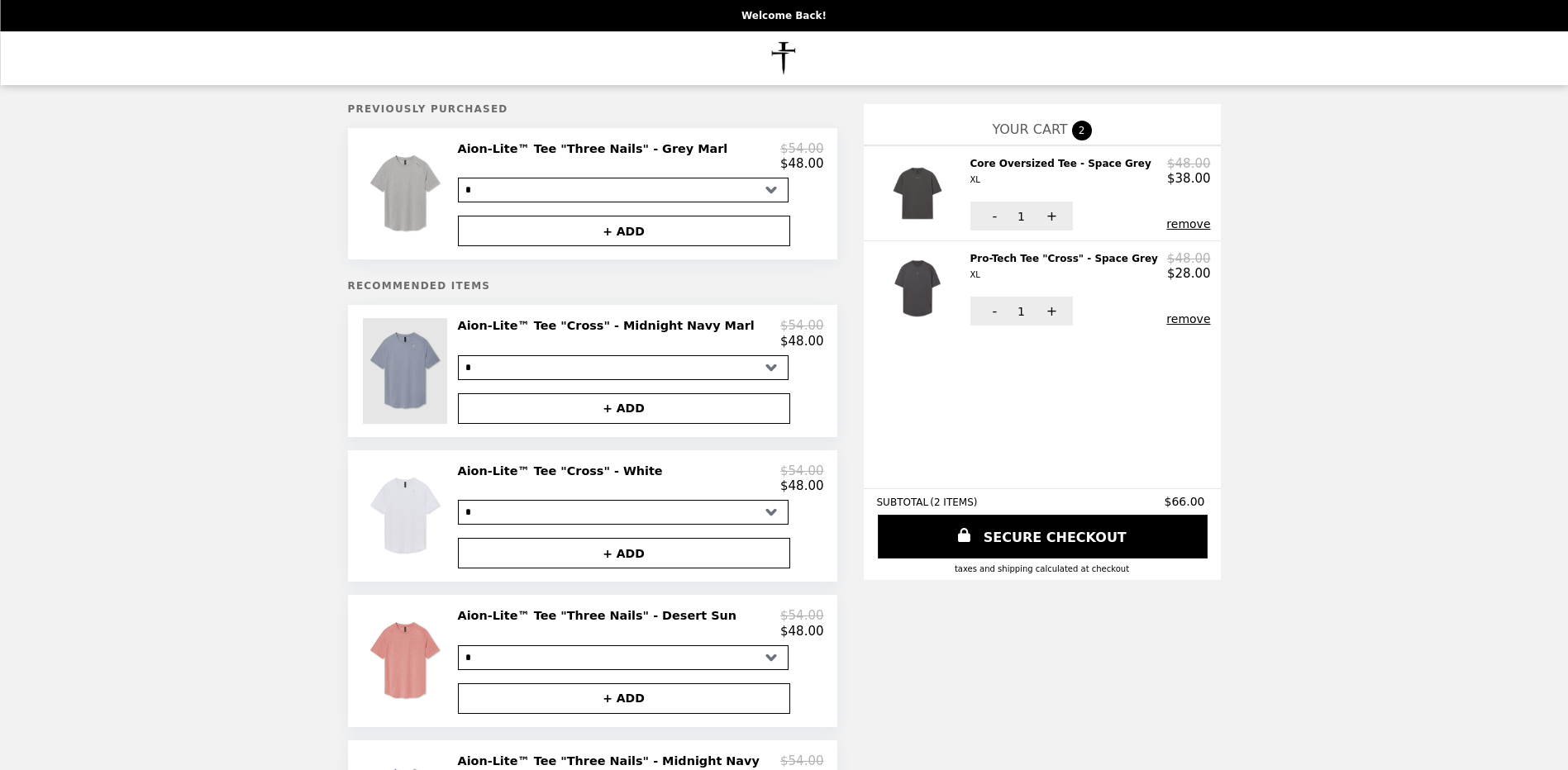
click at [426, 363] on img at bounding box center [407, 370] width 89 height 105
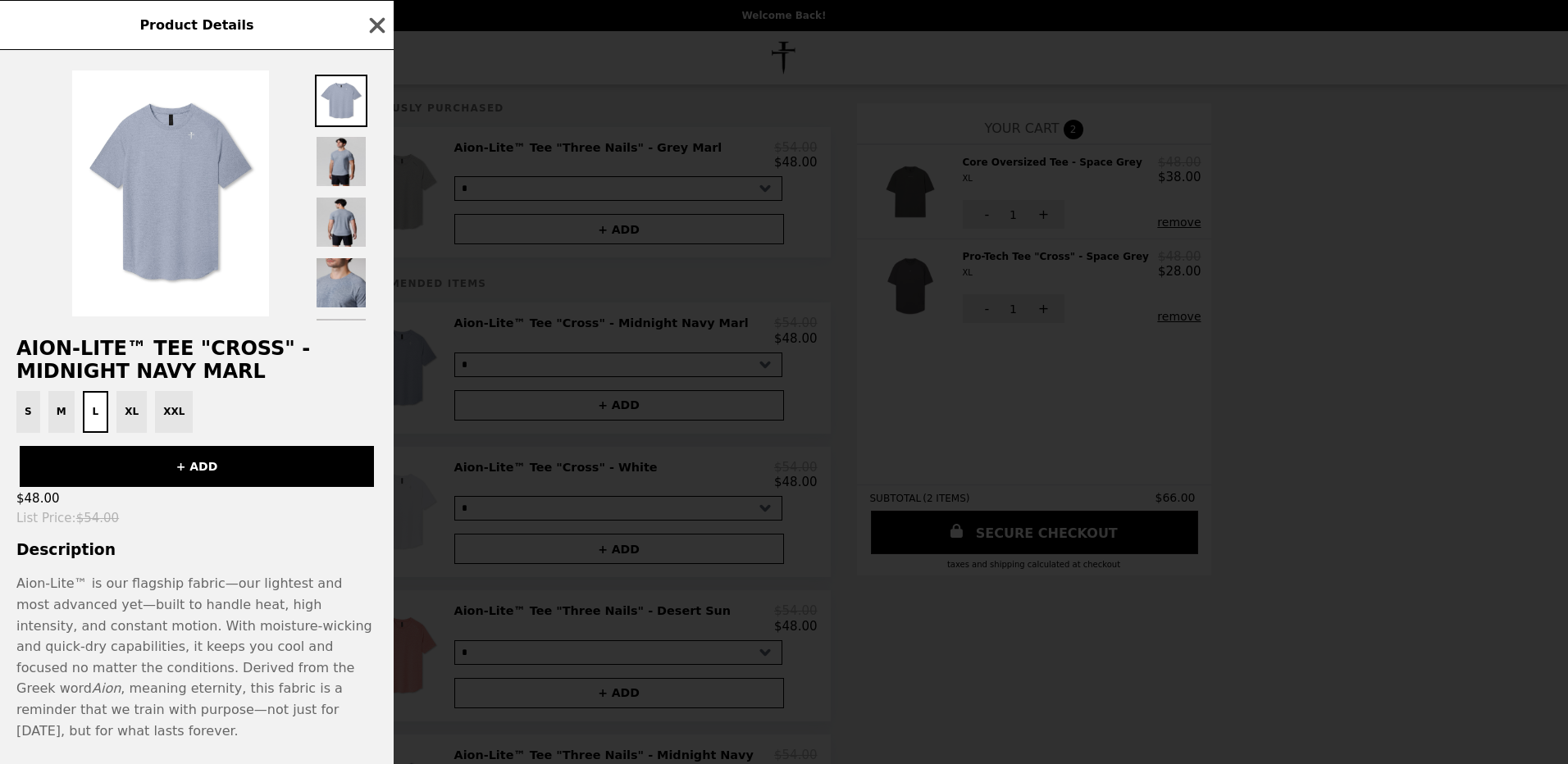
click at [123, 418] on div "S M L XL XXL" at bounding box center [196, 411] width 374 height 42
click at [341, 145] on img at bounding box center [340, 161] width 52 height 52
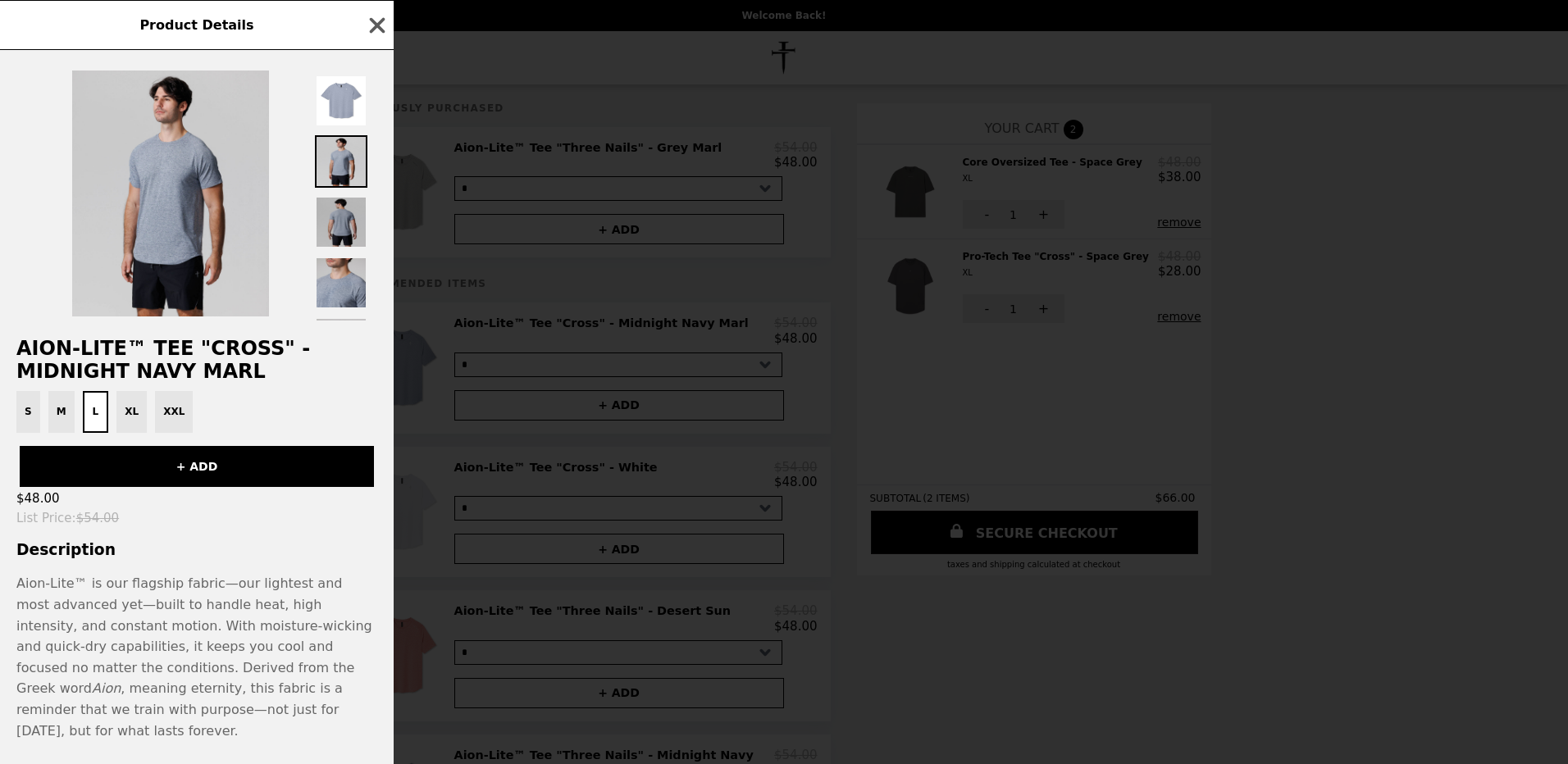
click at [340, 219] on img at bounding box center [340, 222] width 52 height 52
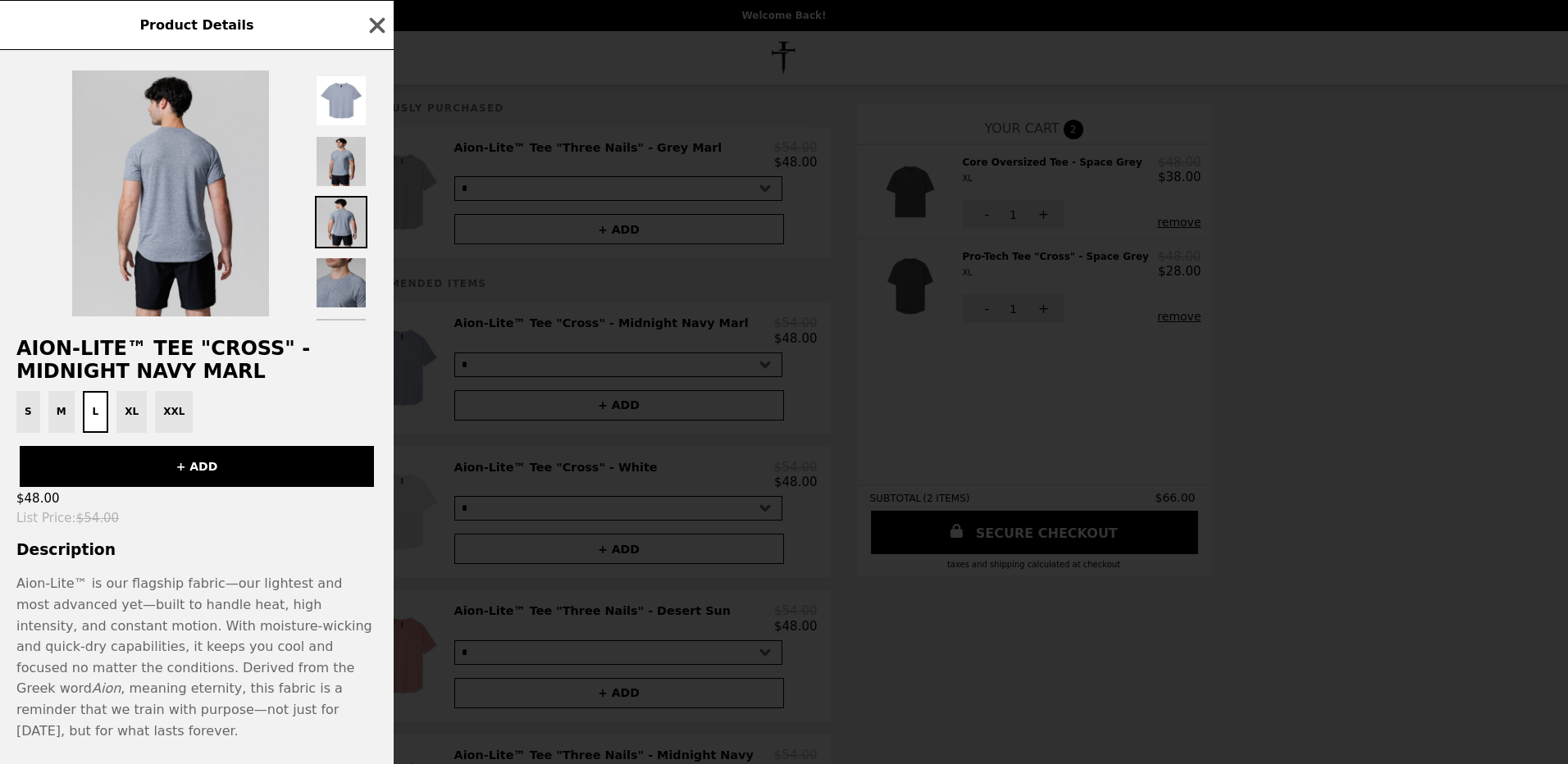
click at [341, 283] on img at bounding box center [340, 283] width 52 height 52
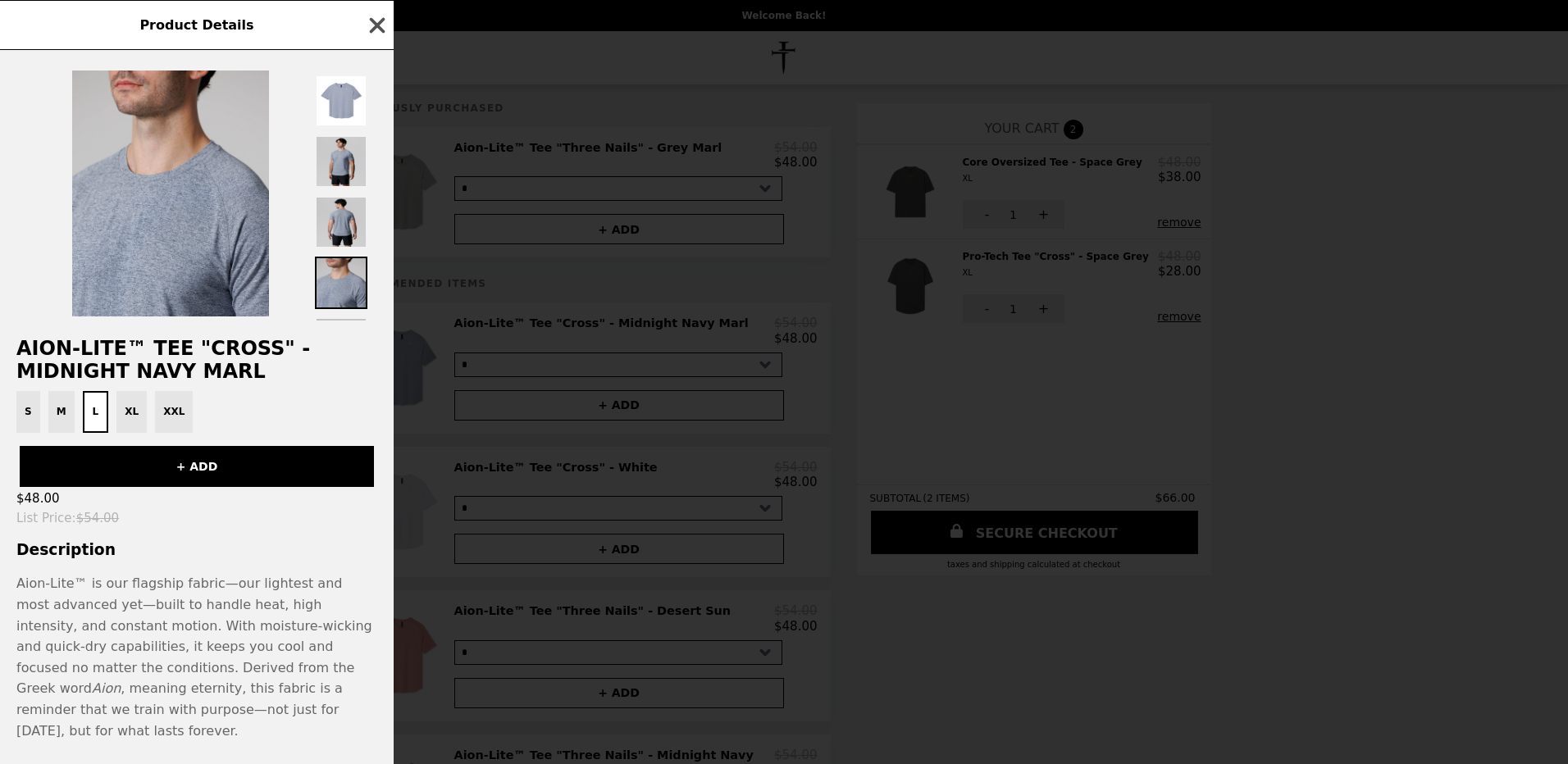
click at [370, 18] on icon "button" at bounding box center [378, 26] width 25 height 25
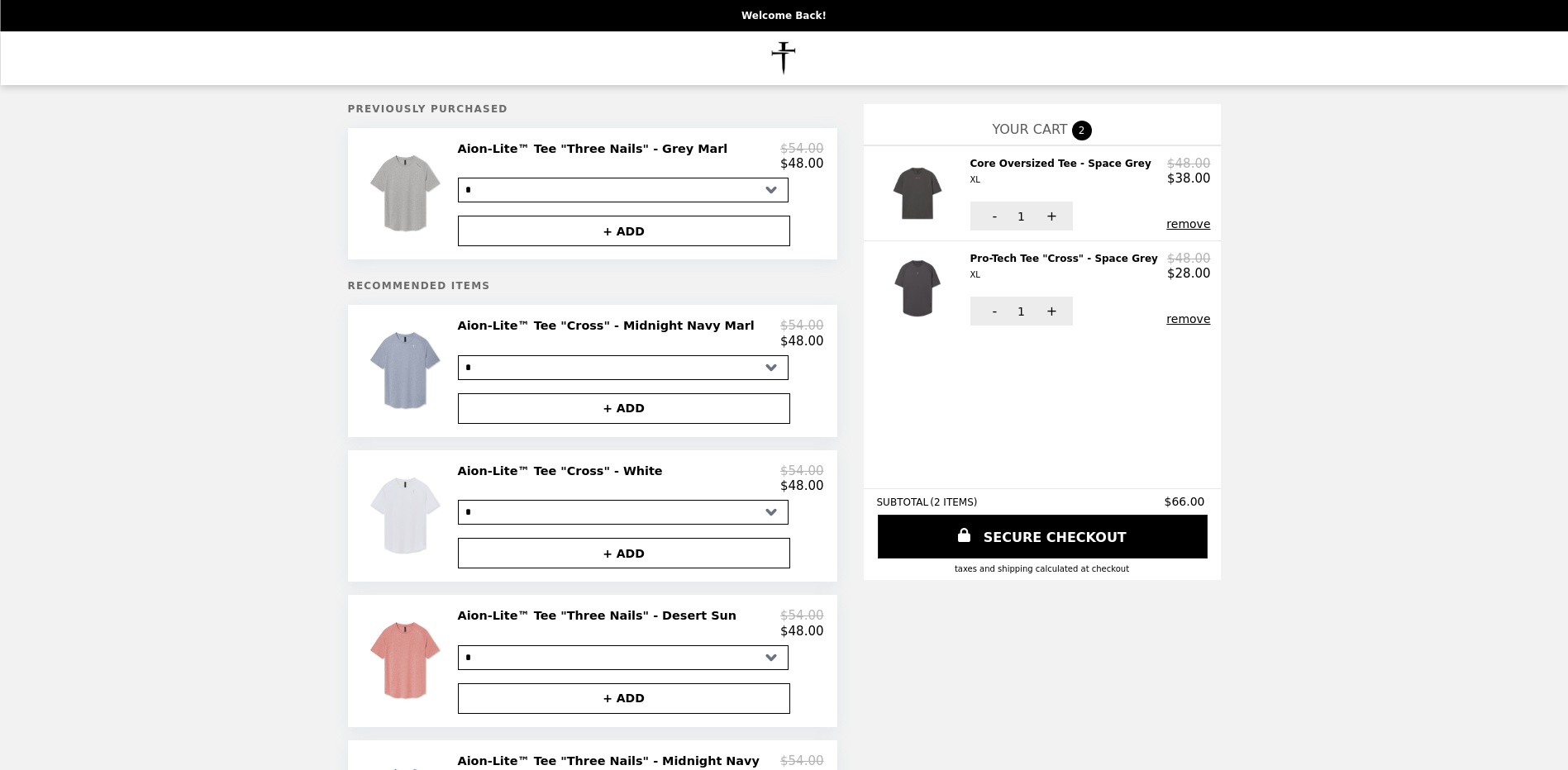
click at [780, 46] on img "Main" at bounding box center [784, 58] width 85 height 34
